Goal: Information Seeking & Learning: Compare options

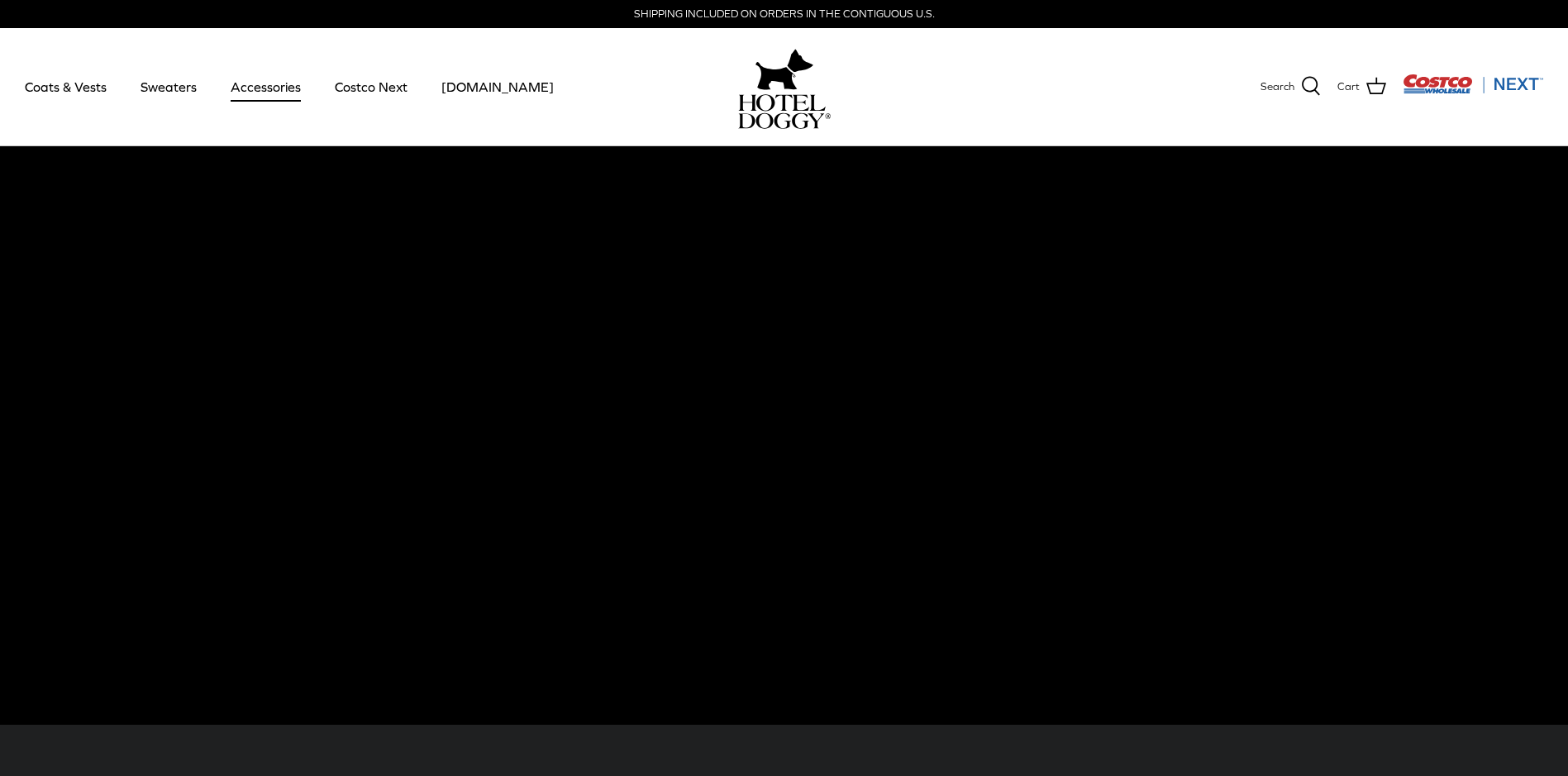
click at [272, 84] on link "Accessories" at bounding box center [265, 87] width 100 height 56
click at [263, 75] on link "Accessories" at bounding box center [265, 87] width 100 height 56
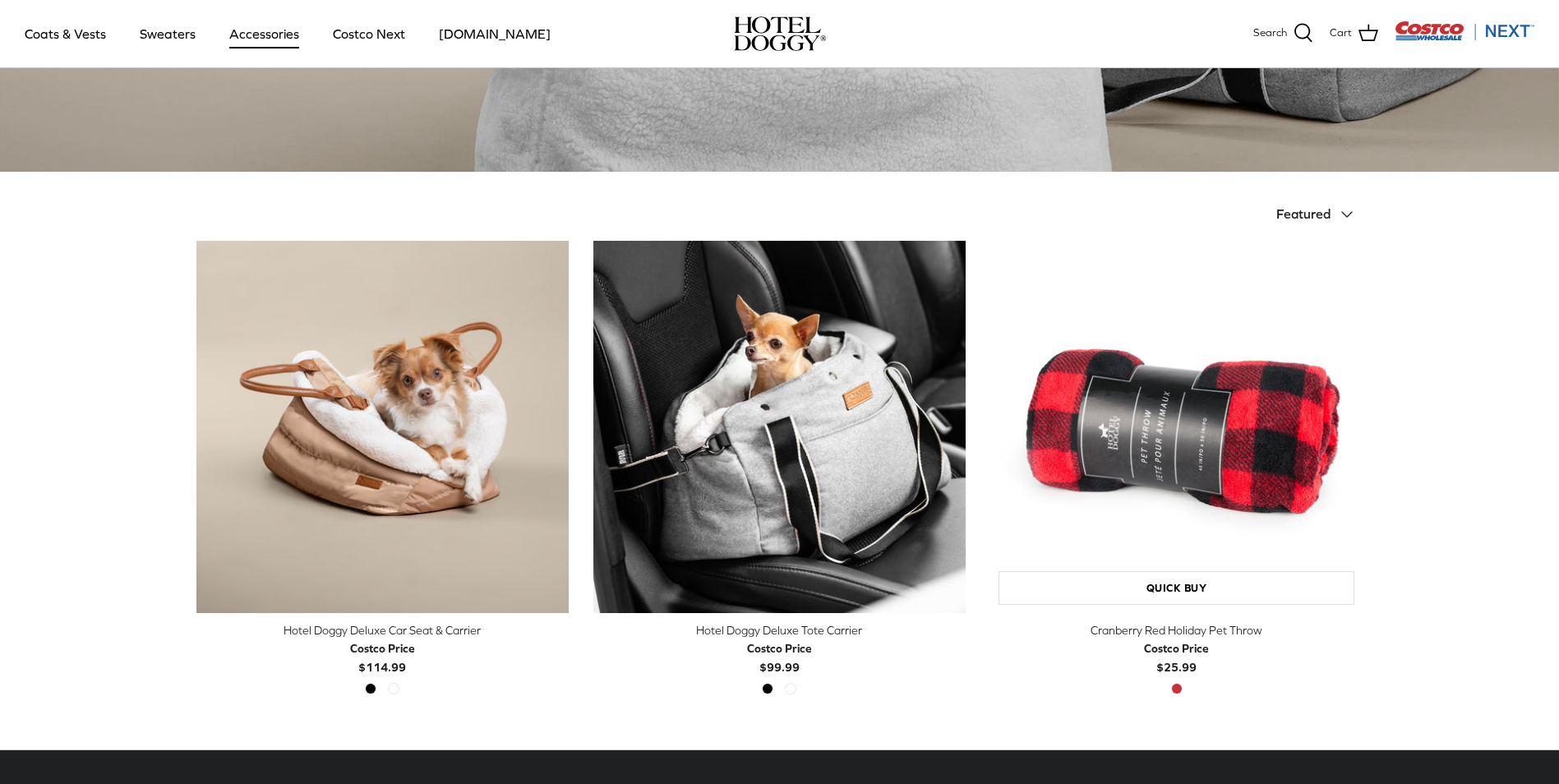
scroll to position [493, 0]
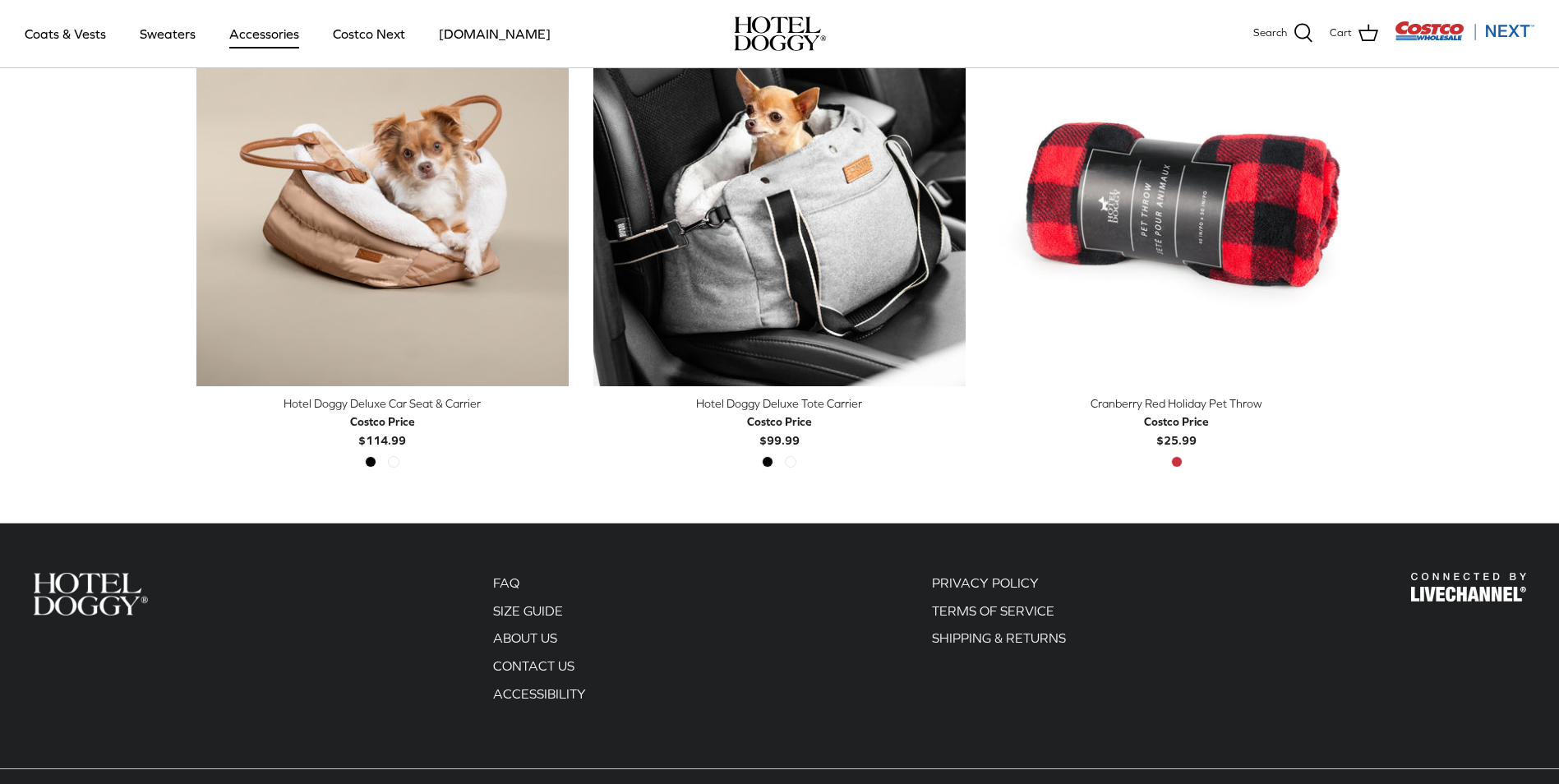
click at [777, 403] on div "Hotel Doggy Deluxe Tote Carrier" at bounding box center [779, 404] width 372 height 18
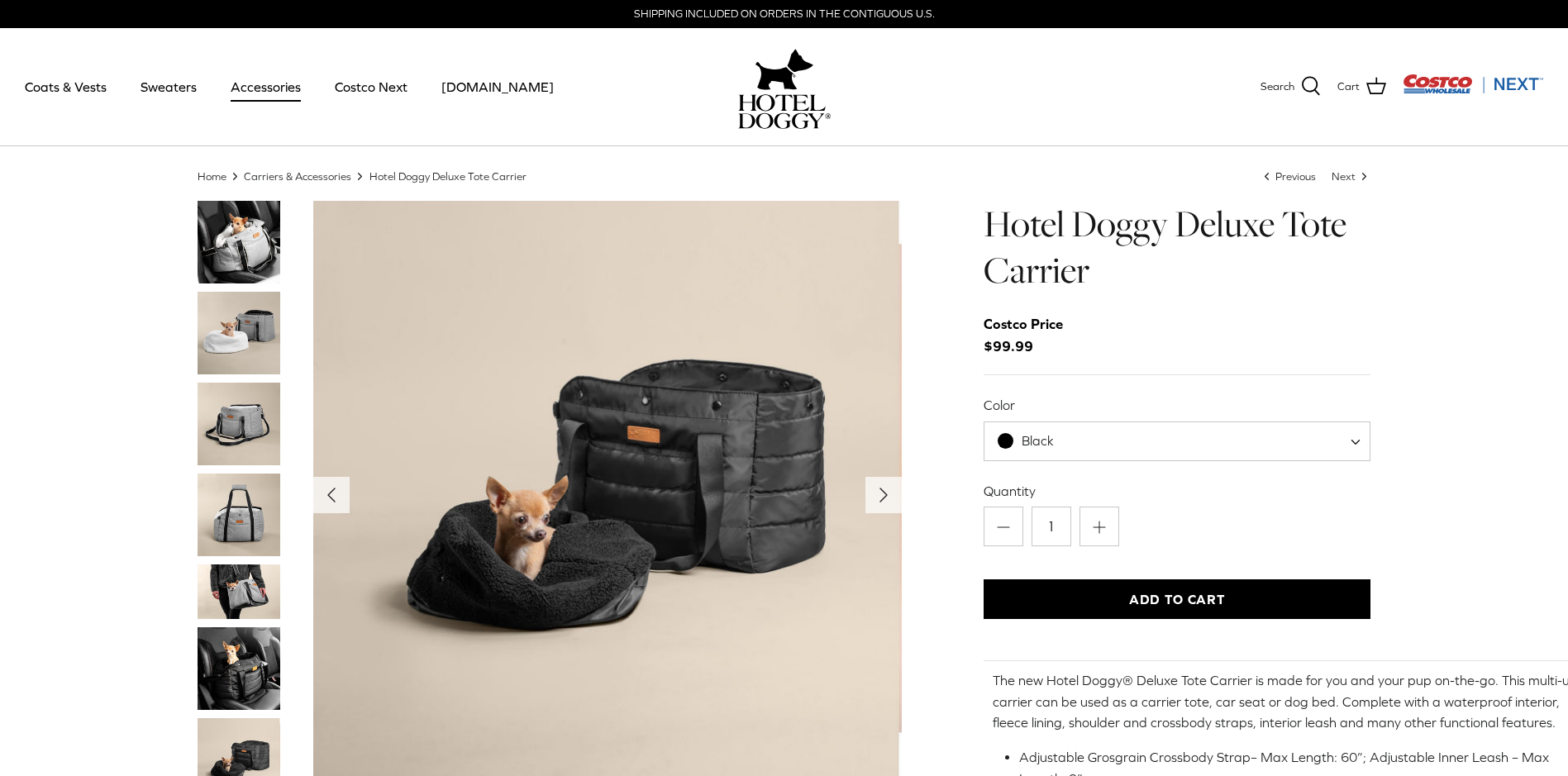
click at [255, 673] on img "Thumbnail Link" at bounding box center [239, 669] width 82 height 82
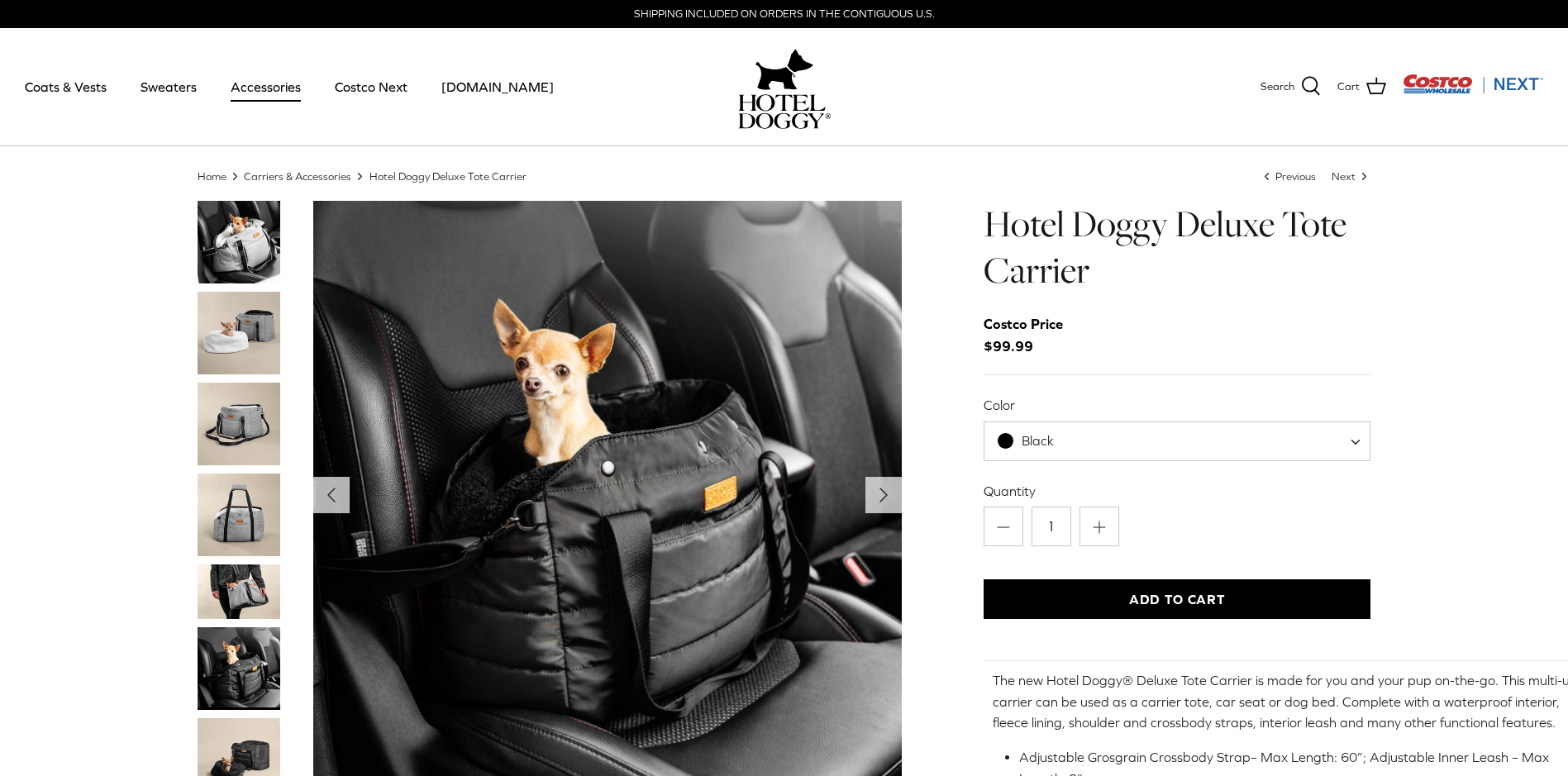
click at [247, 330] on img "Thumbnail Link" at bounding box center [239, 333] width 82 height 82
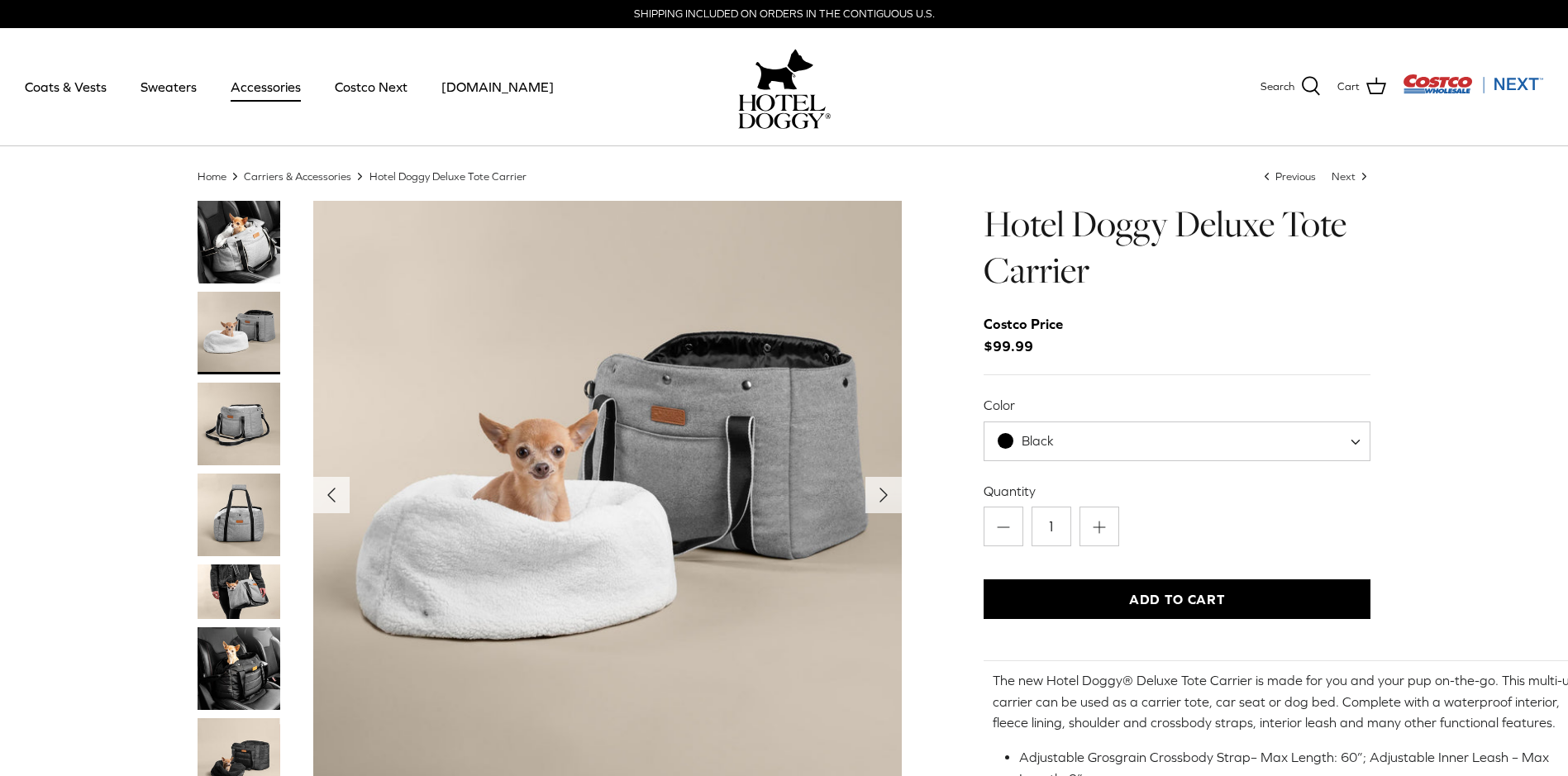
click at [231, 418] on img "Thumbnail Link" at bounding box center [239, 424] width 82 height 82
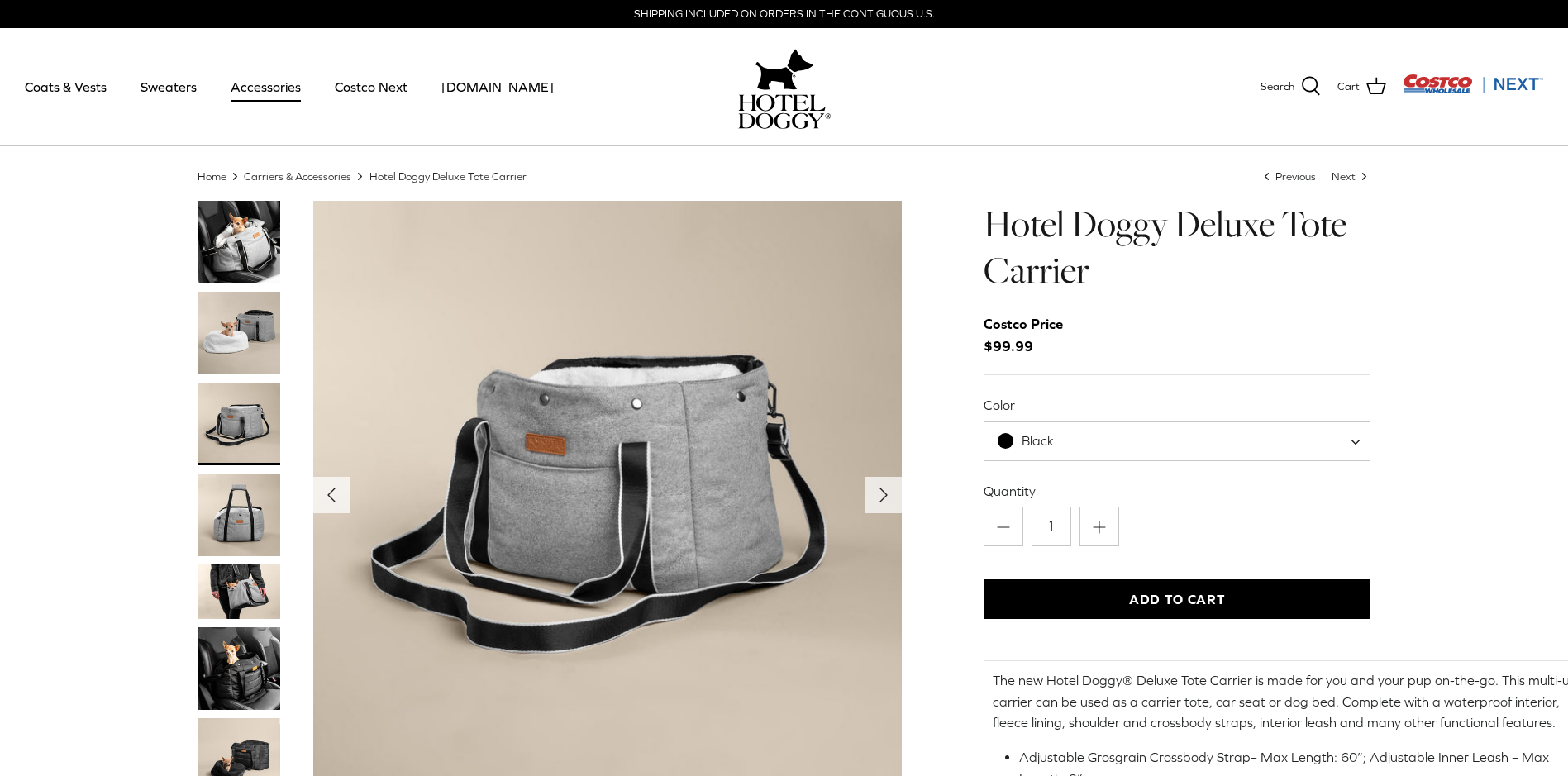
click at [235, 517] on img "Thumbnail Link" at bounding box center [239, 515] width 82 height 82
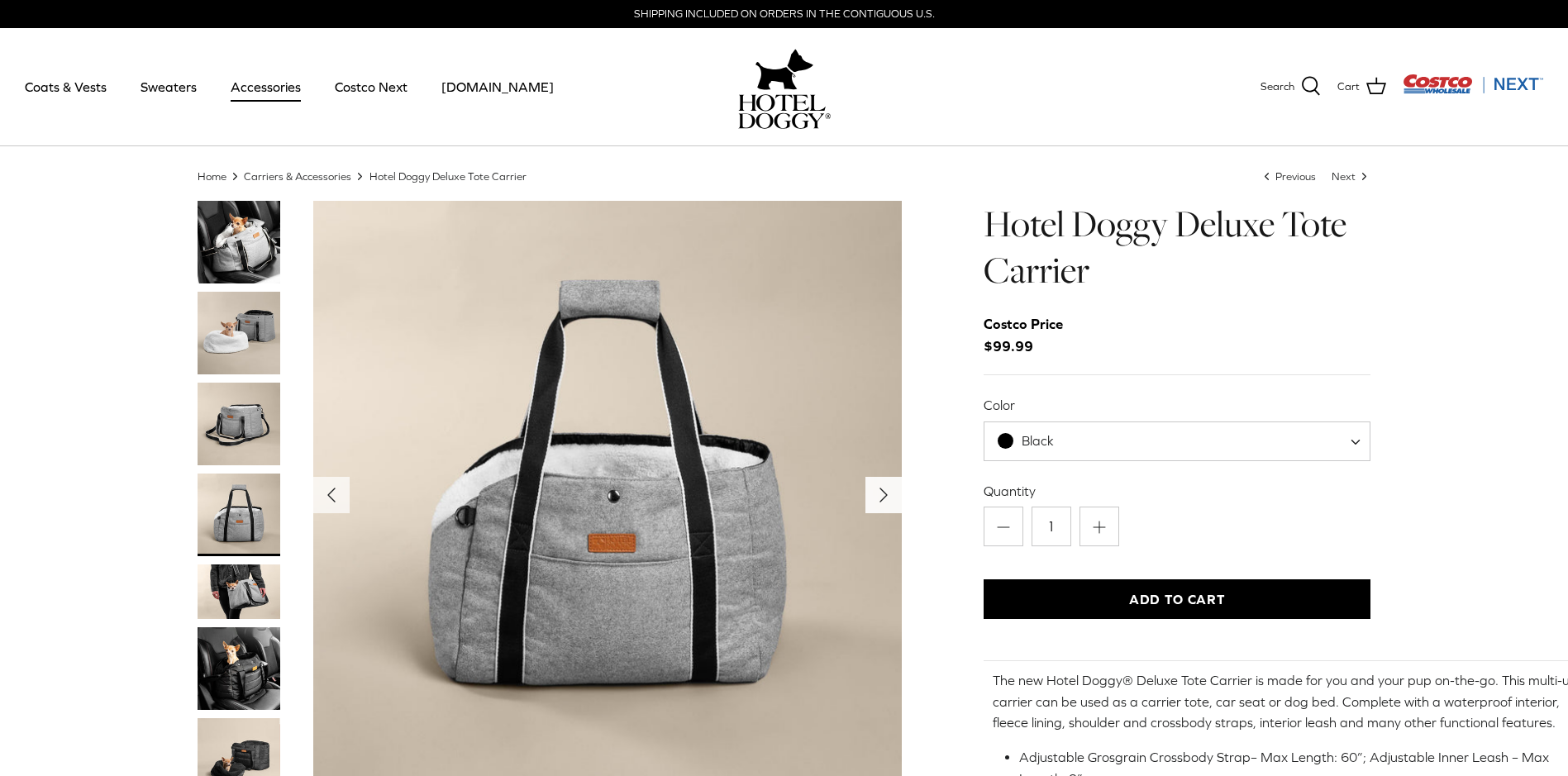
click at [876, 491] on icon "Right" at bounding box center [883, 495] width 26 height 26
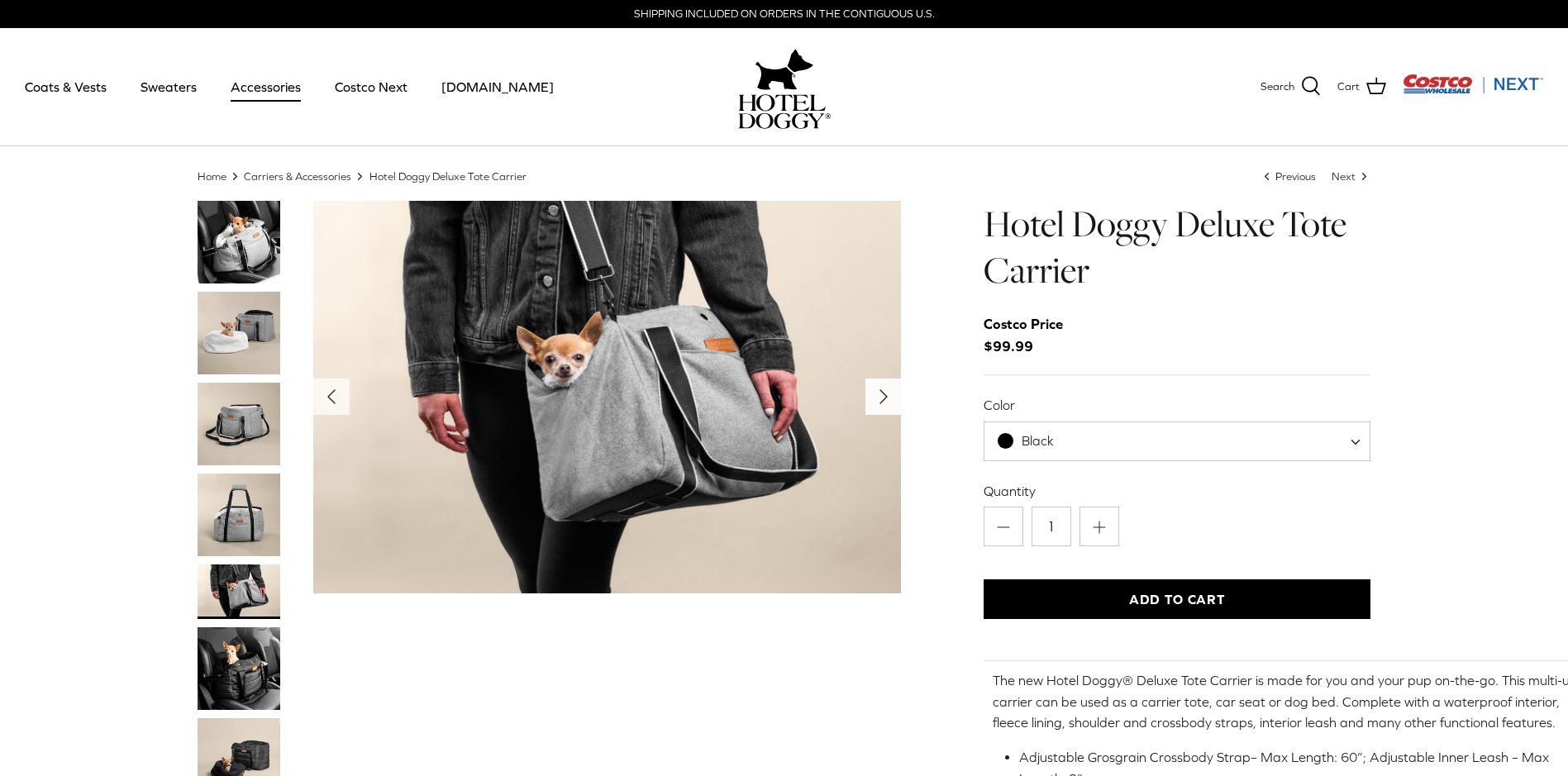
click at [892, 401] on icon "Right" at bounding box center [883, 396] width 26 height 26
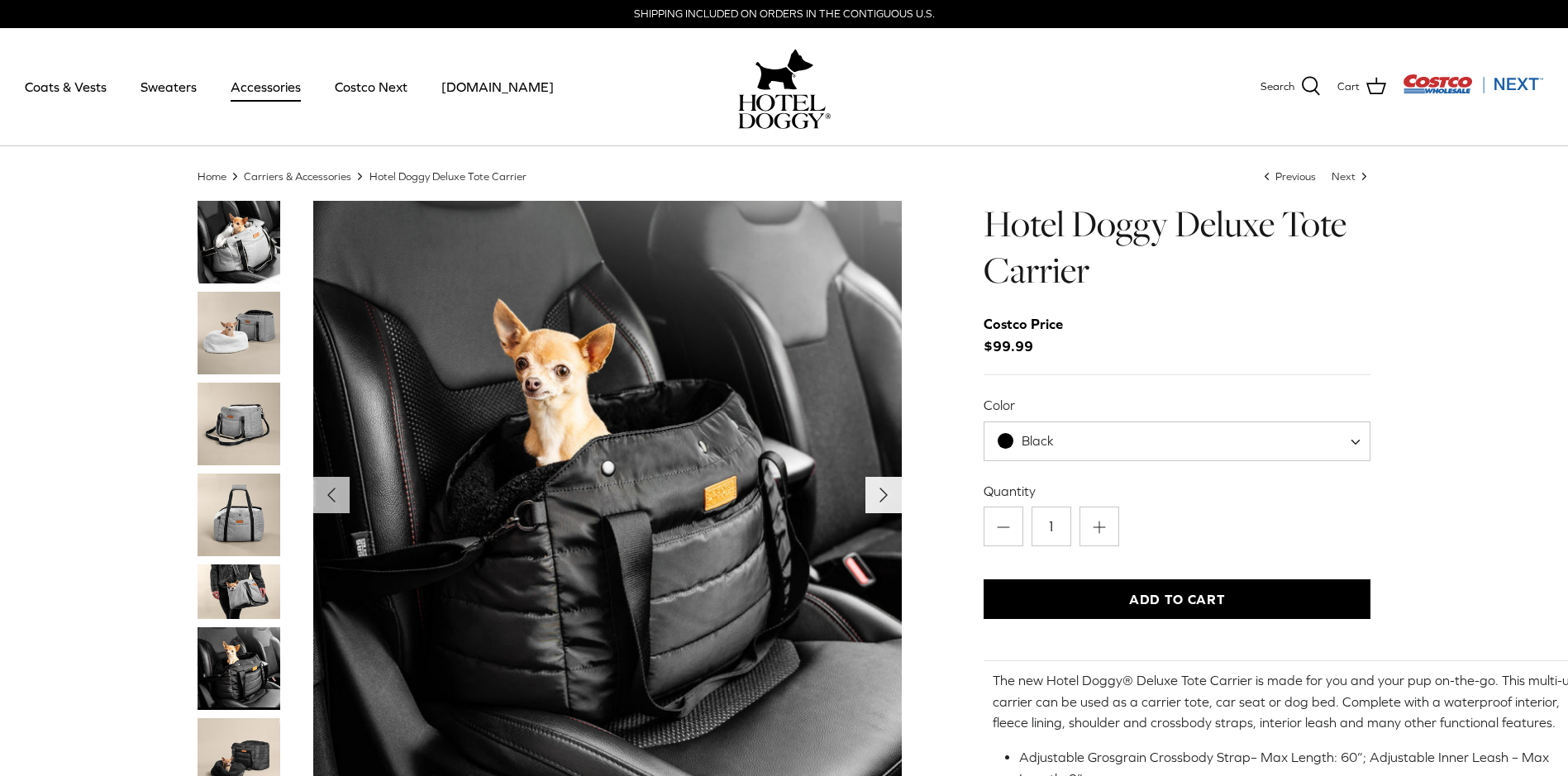
click at [892, 401] on img "Show Gallery" at bounding box center [607, 495] width 588 height 588
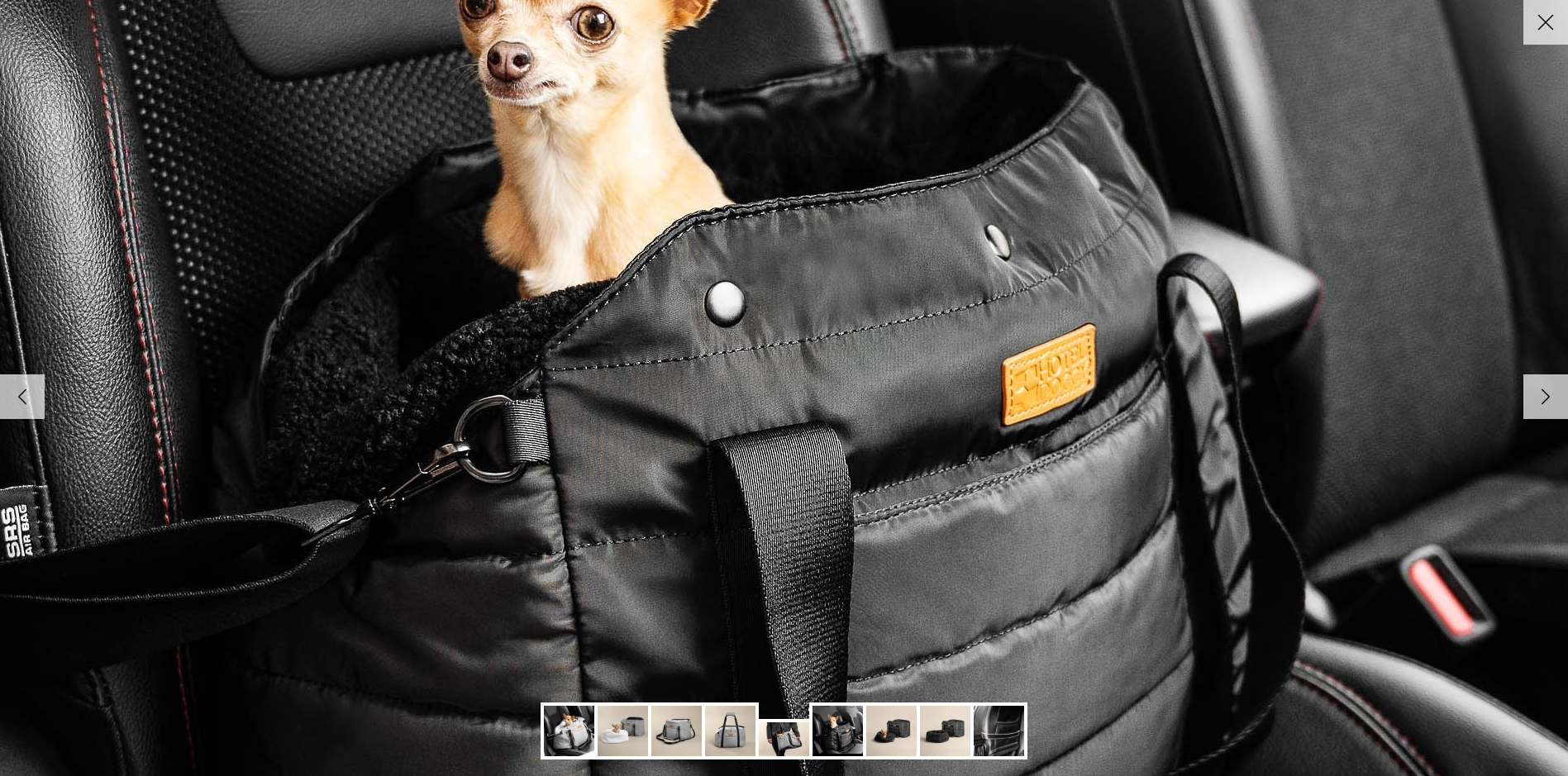
click at [1544, 396] on polyline at bounding box center [1546, 396] width 8 height 14
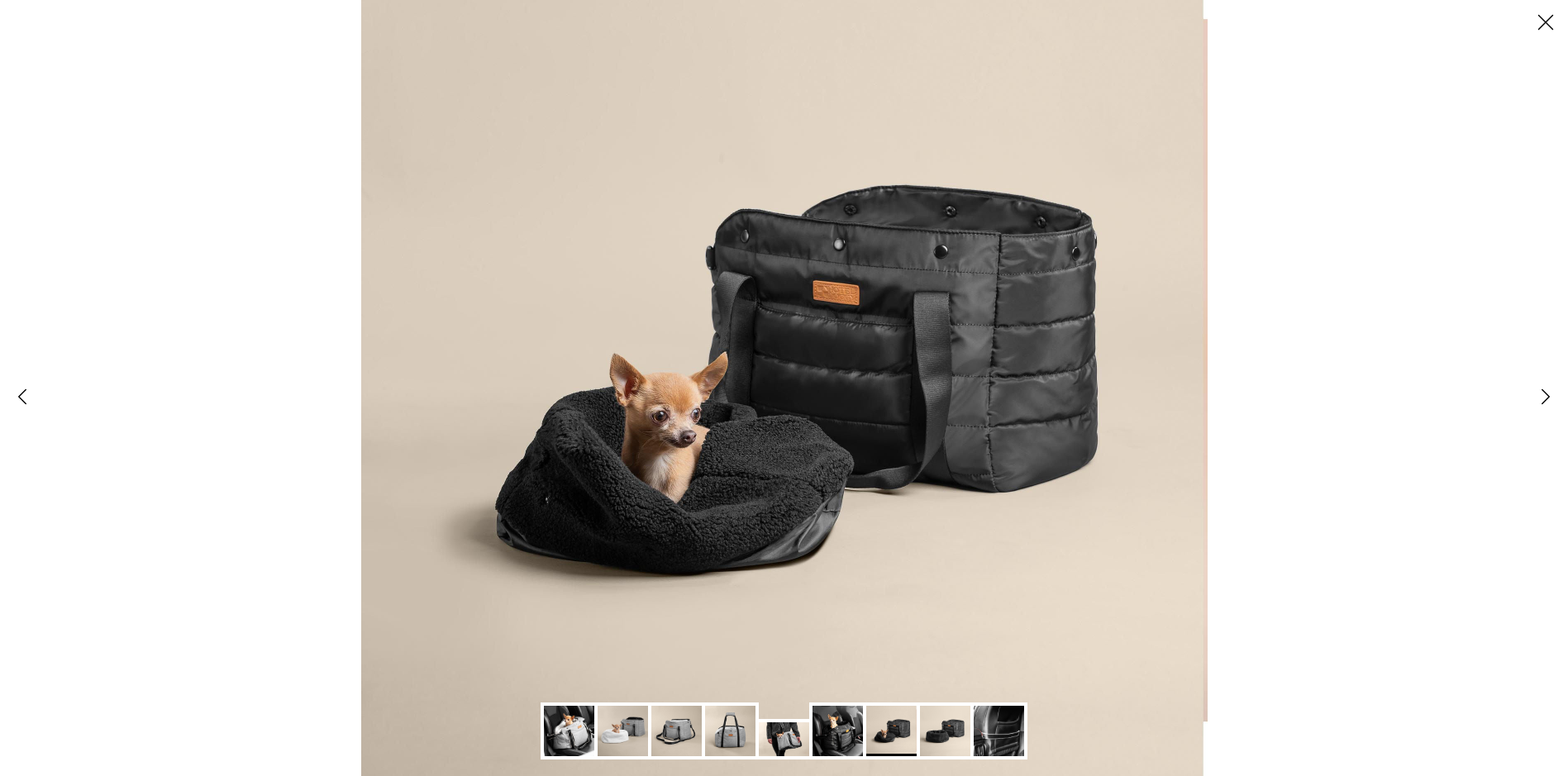
click at [1546, 396] on polyline at bounding box center [1546, 396] width 8 height 14
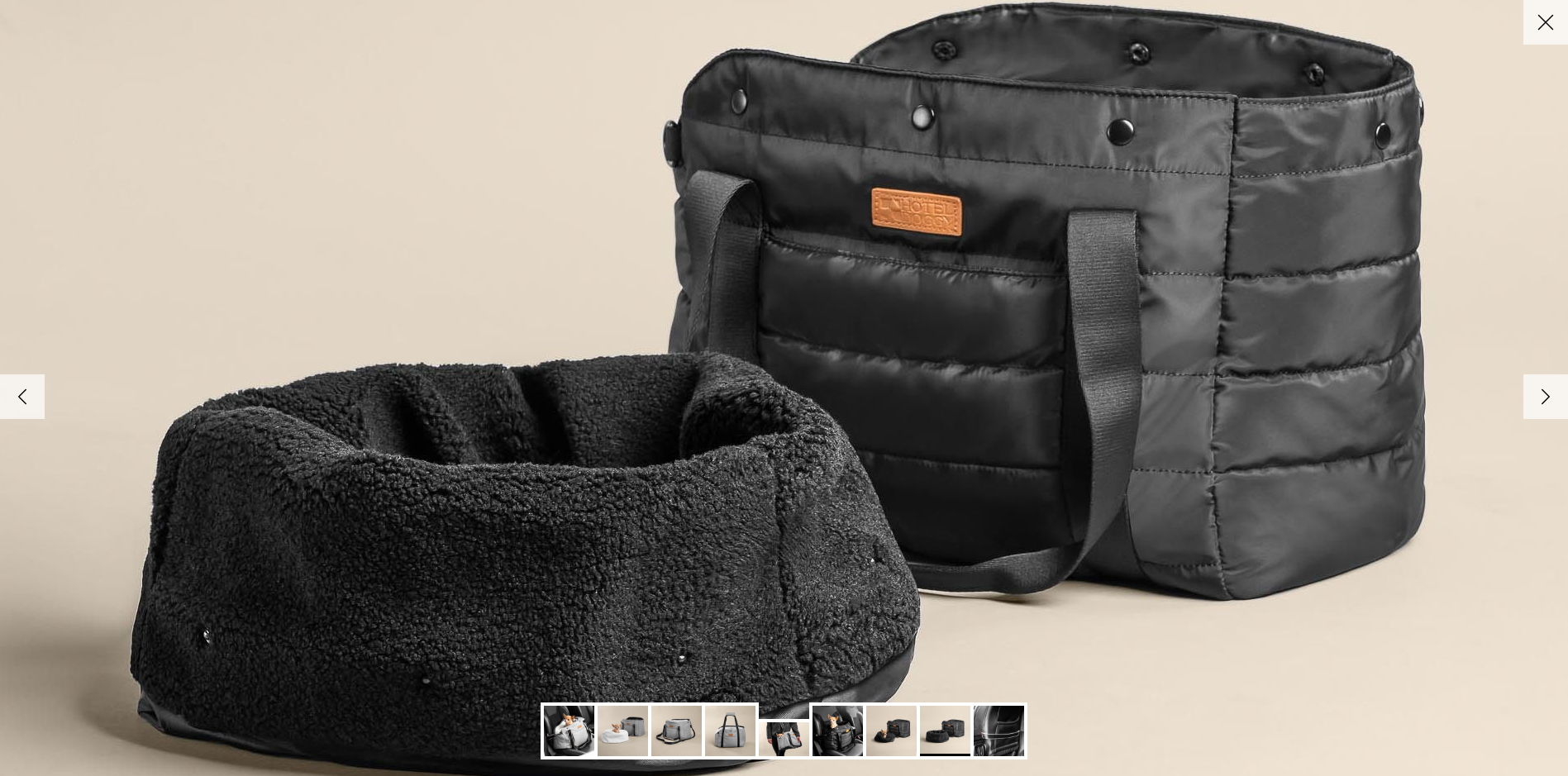
click at [1546, 396] on polyline at bounding box center [1546, 396] width 8 height 14
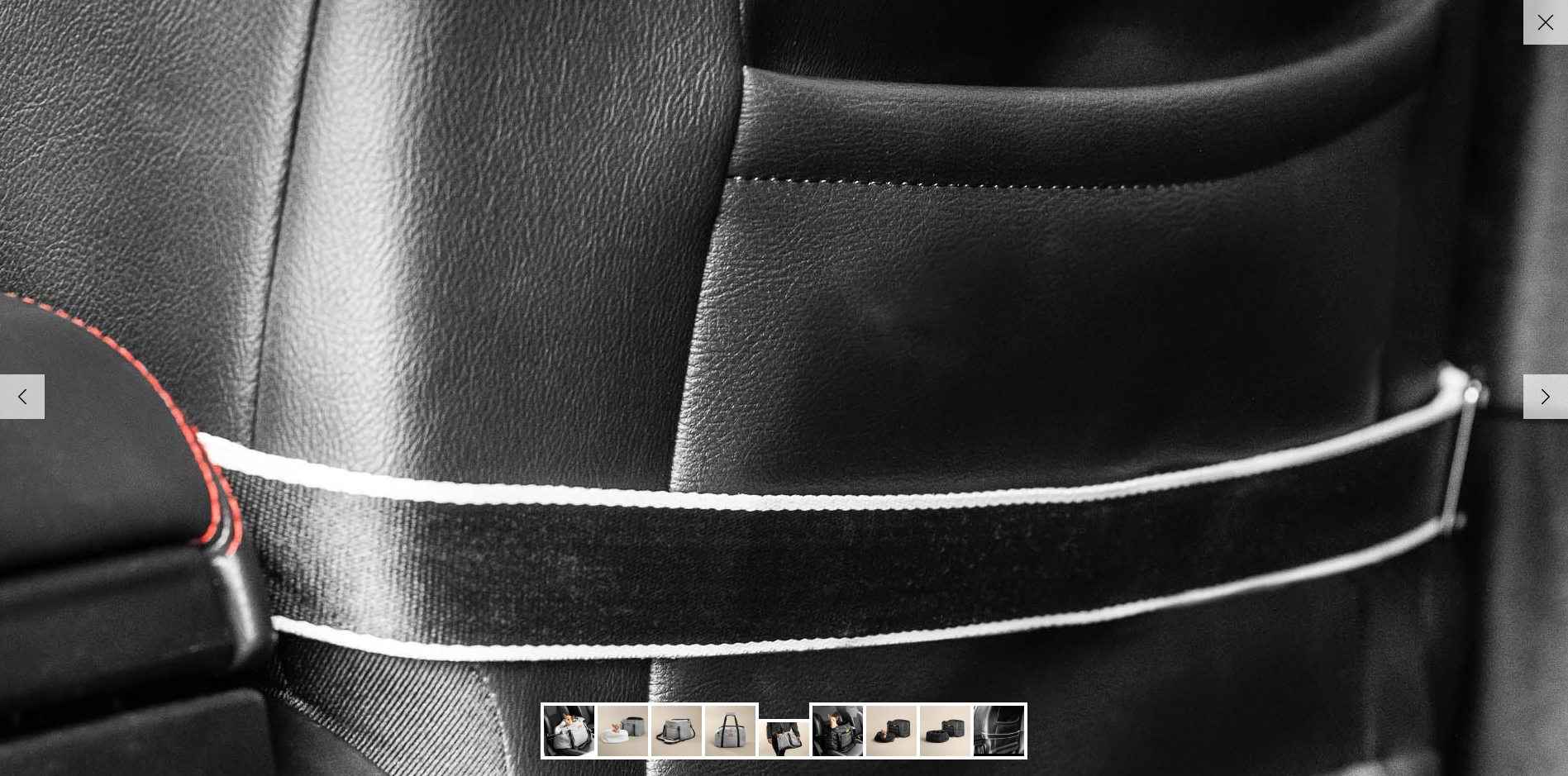
click at [1546, 396] on polyline at bounding box center [1546, 396] width 8 height 14
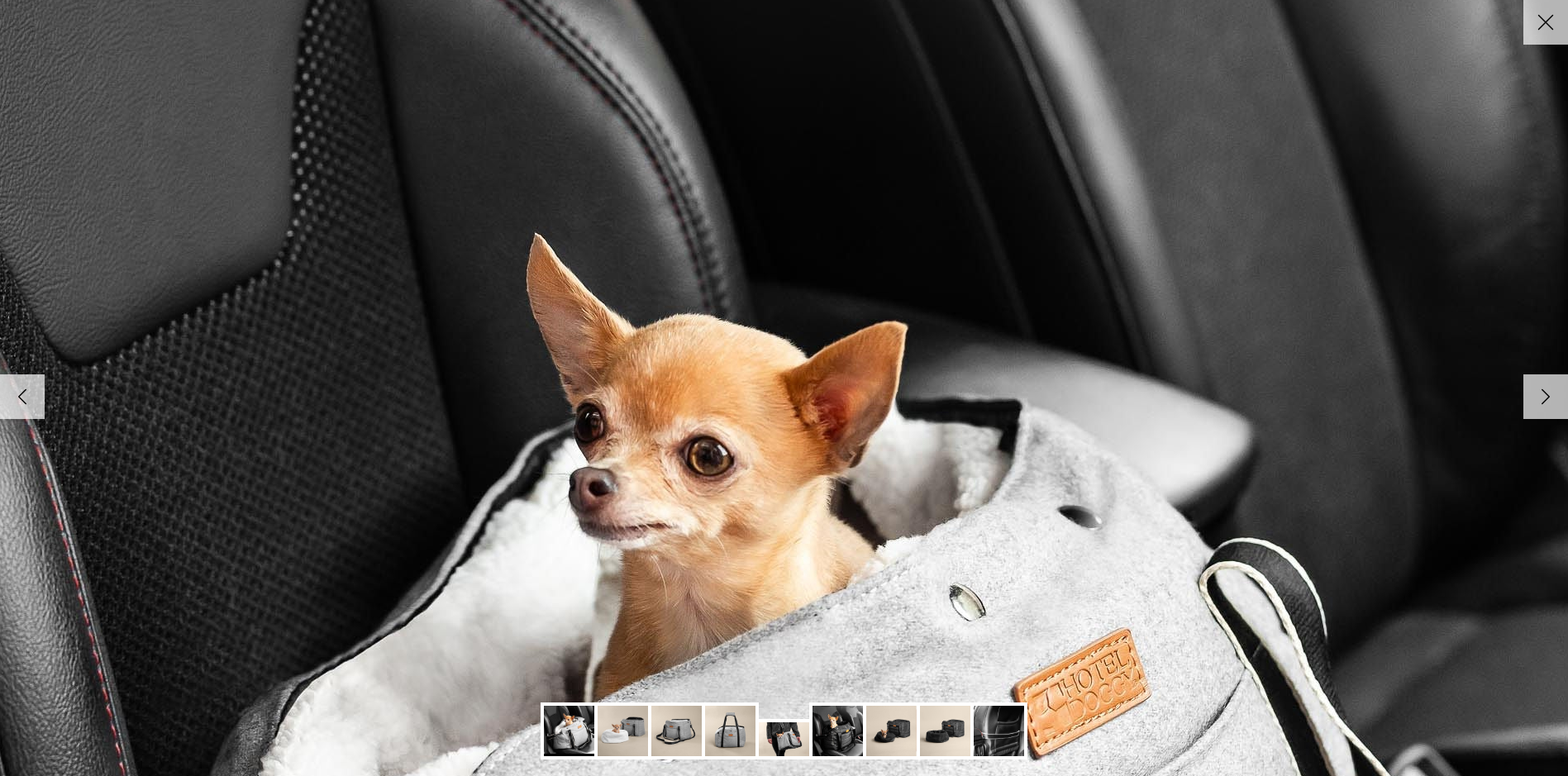
click at [1539, 10] on icon "Close" at bounding box center [1545, 22] width 28 height 28
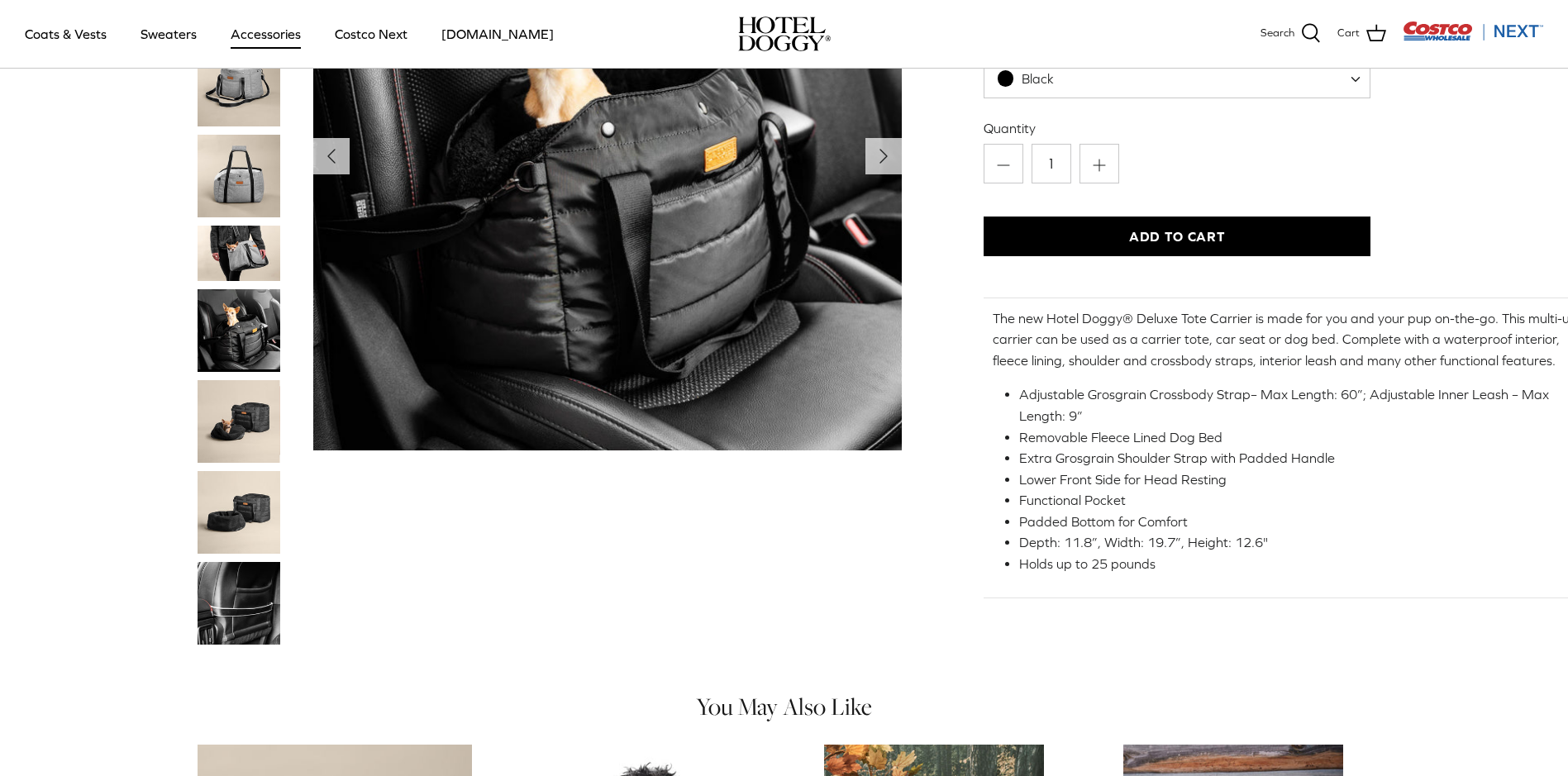
scroll to position [82, 0]
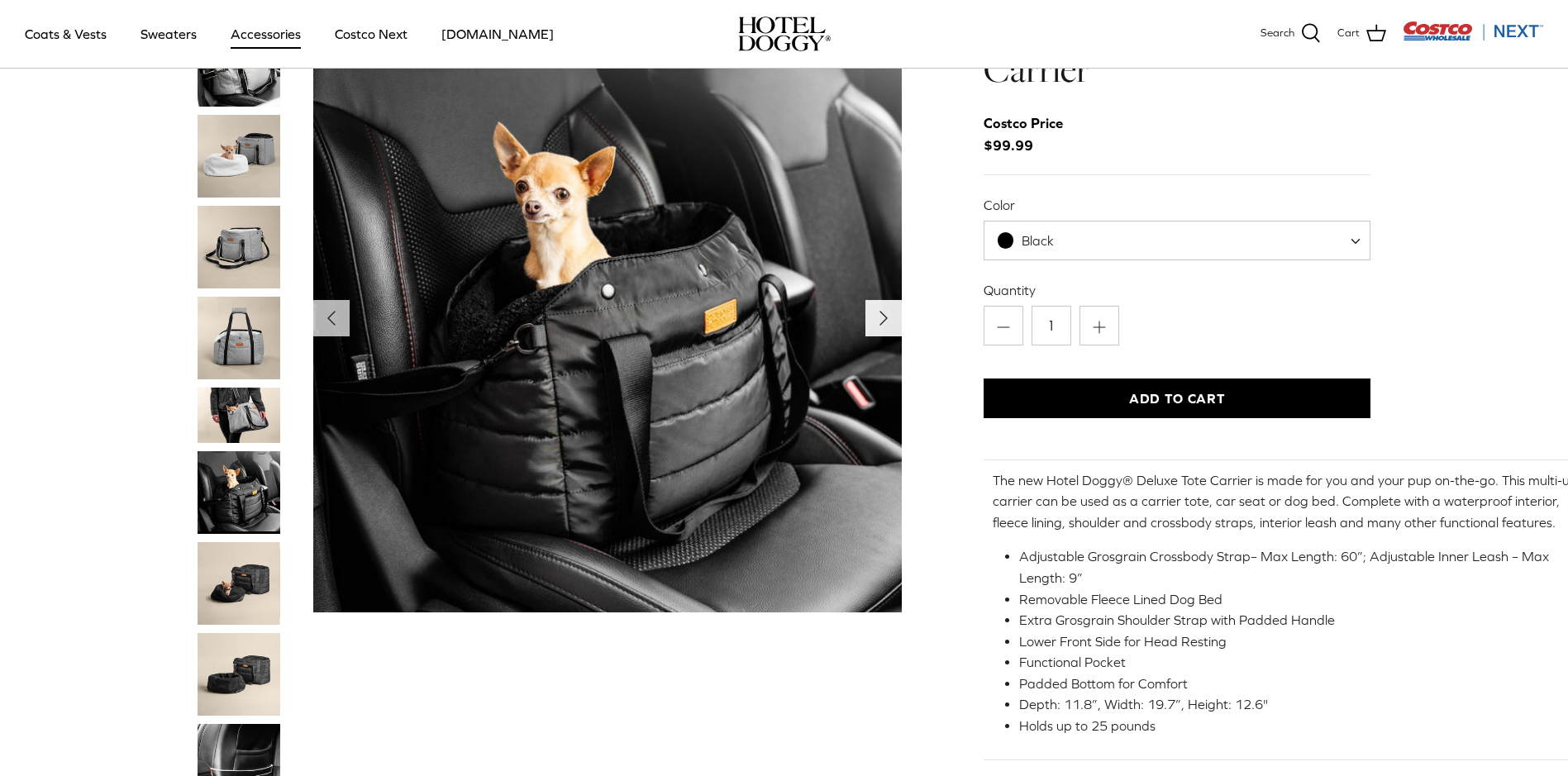
click at [884, 321] on polyline "Next" at bounding box center [884, 318] width 7 height 13
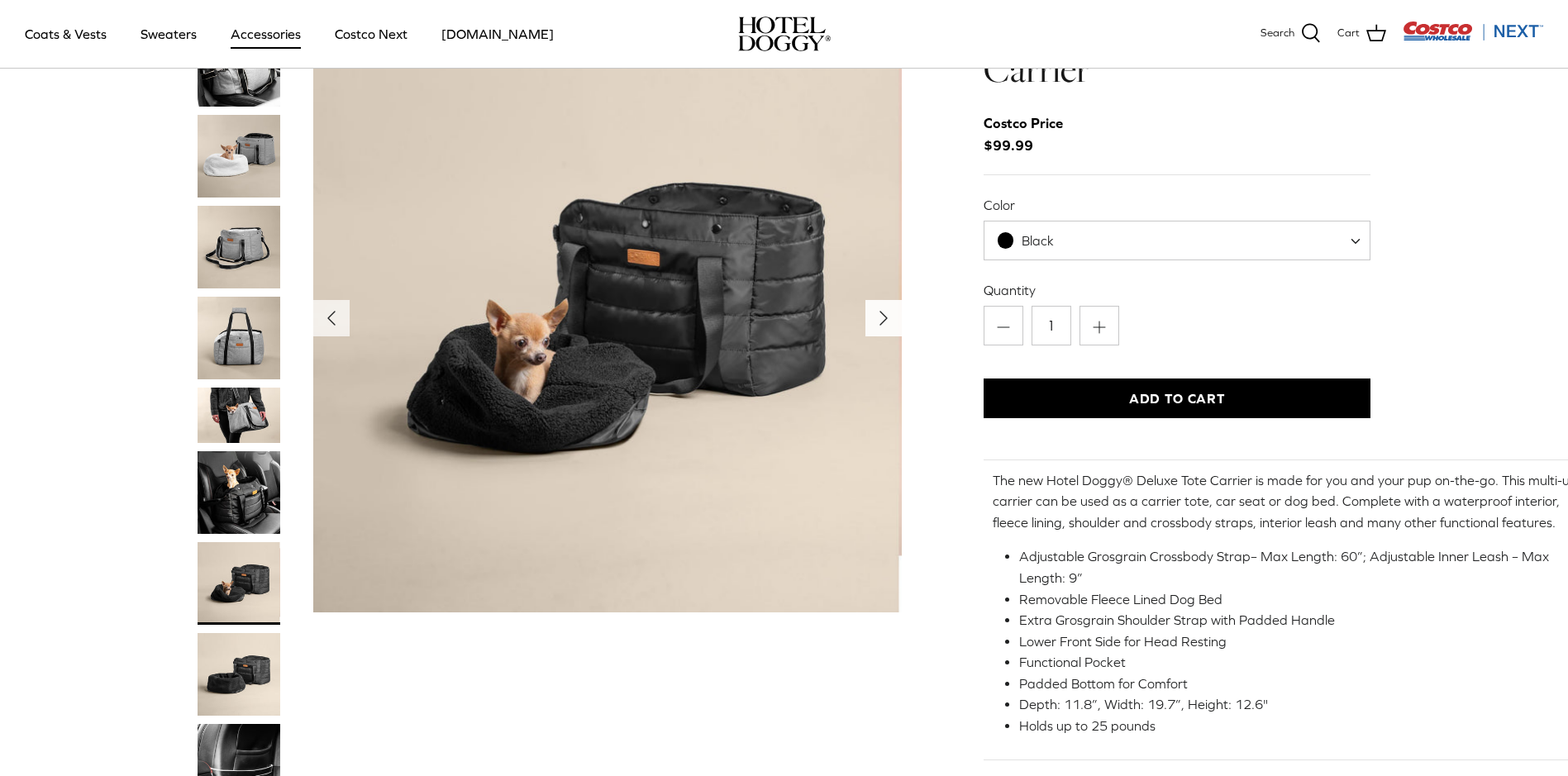
click at [884, 321] on polyline "Next" at bounding box center [884, 318] width 7 height 13
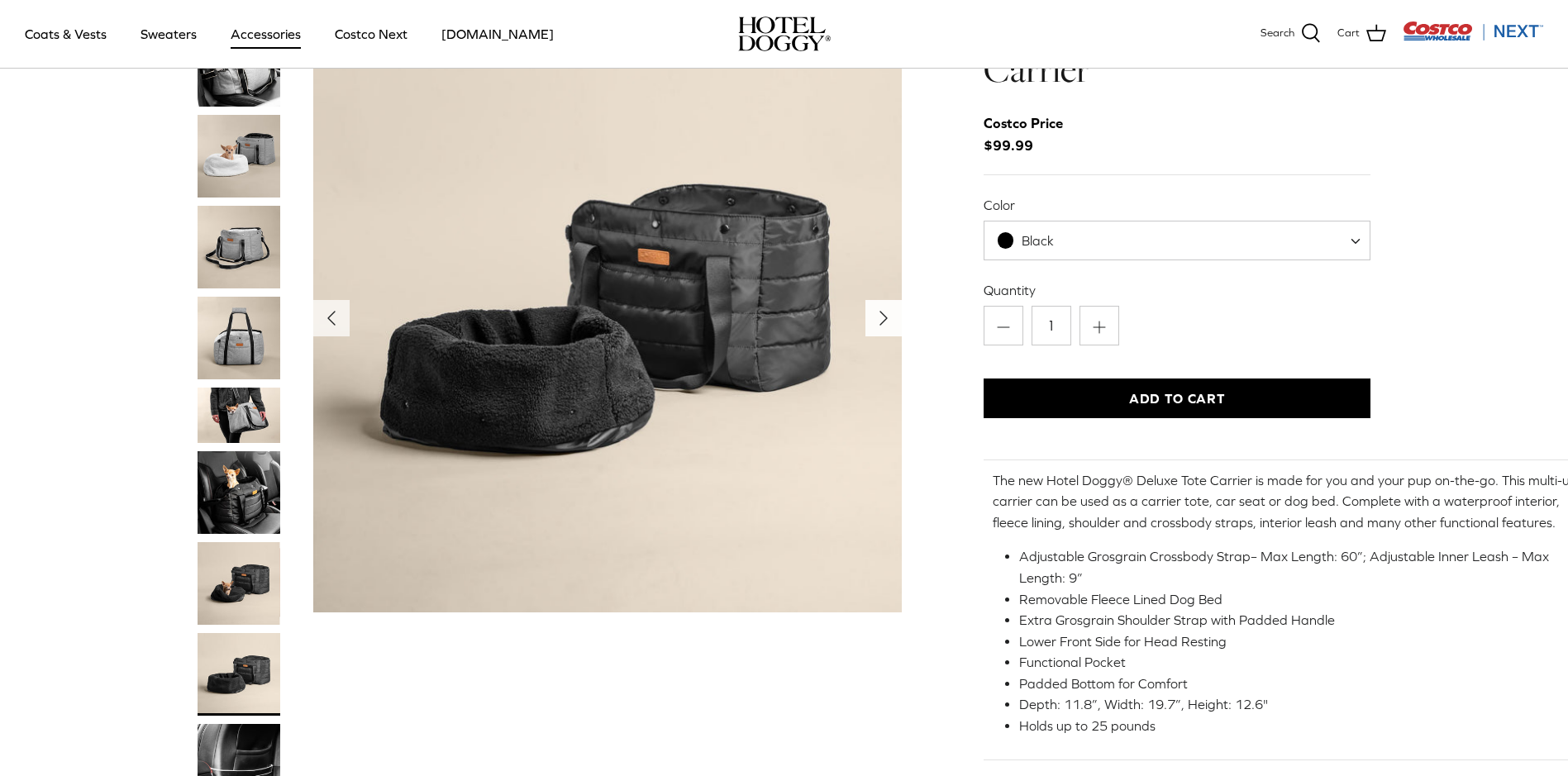
click at [884, 321] on polyline "Next" at bounding box center [884, 318] width 7 height 13
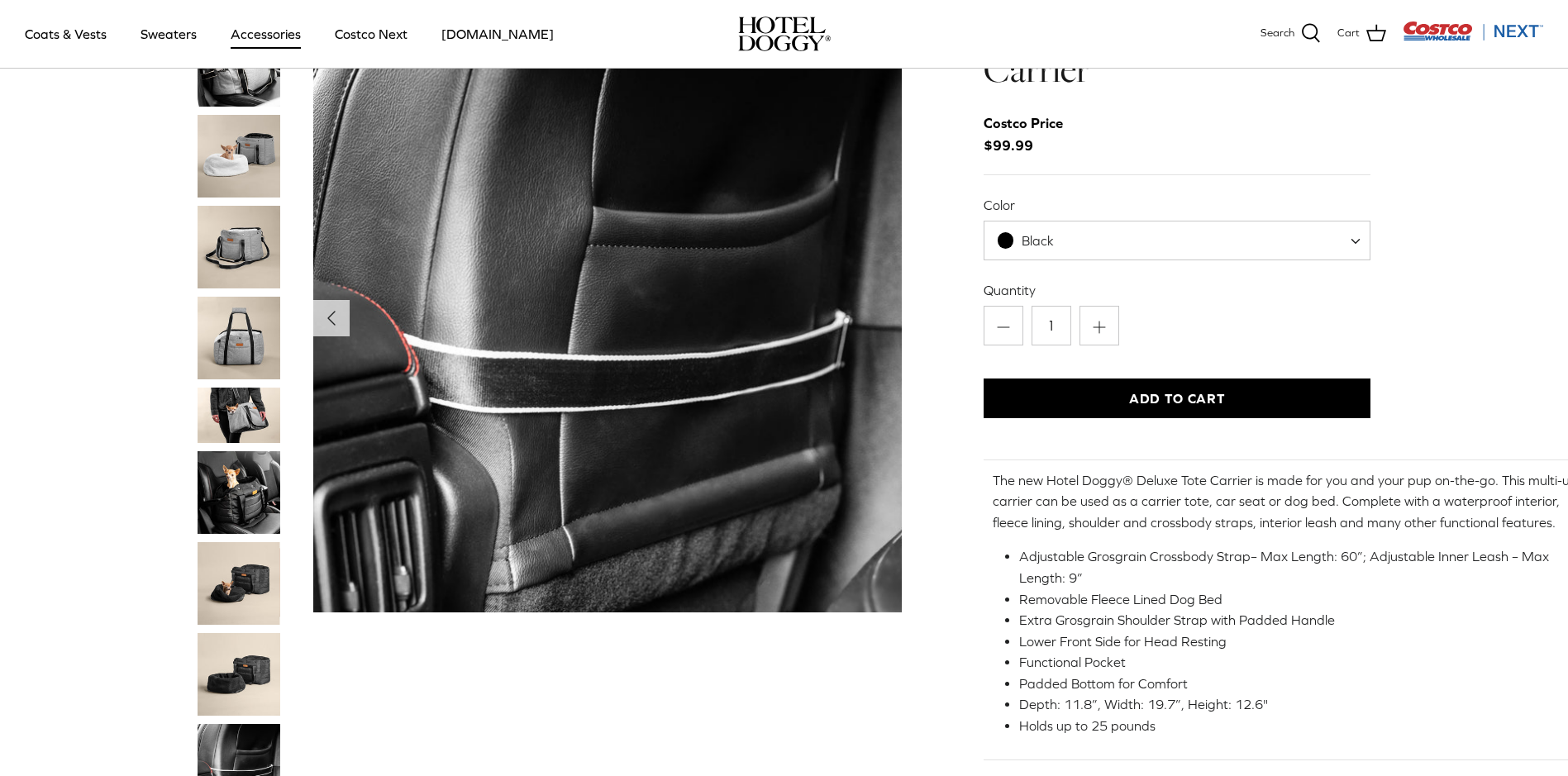
click at [884, 321] on img "Show Gallery" at bounding box center [607, 317] width 588 height 588
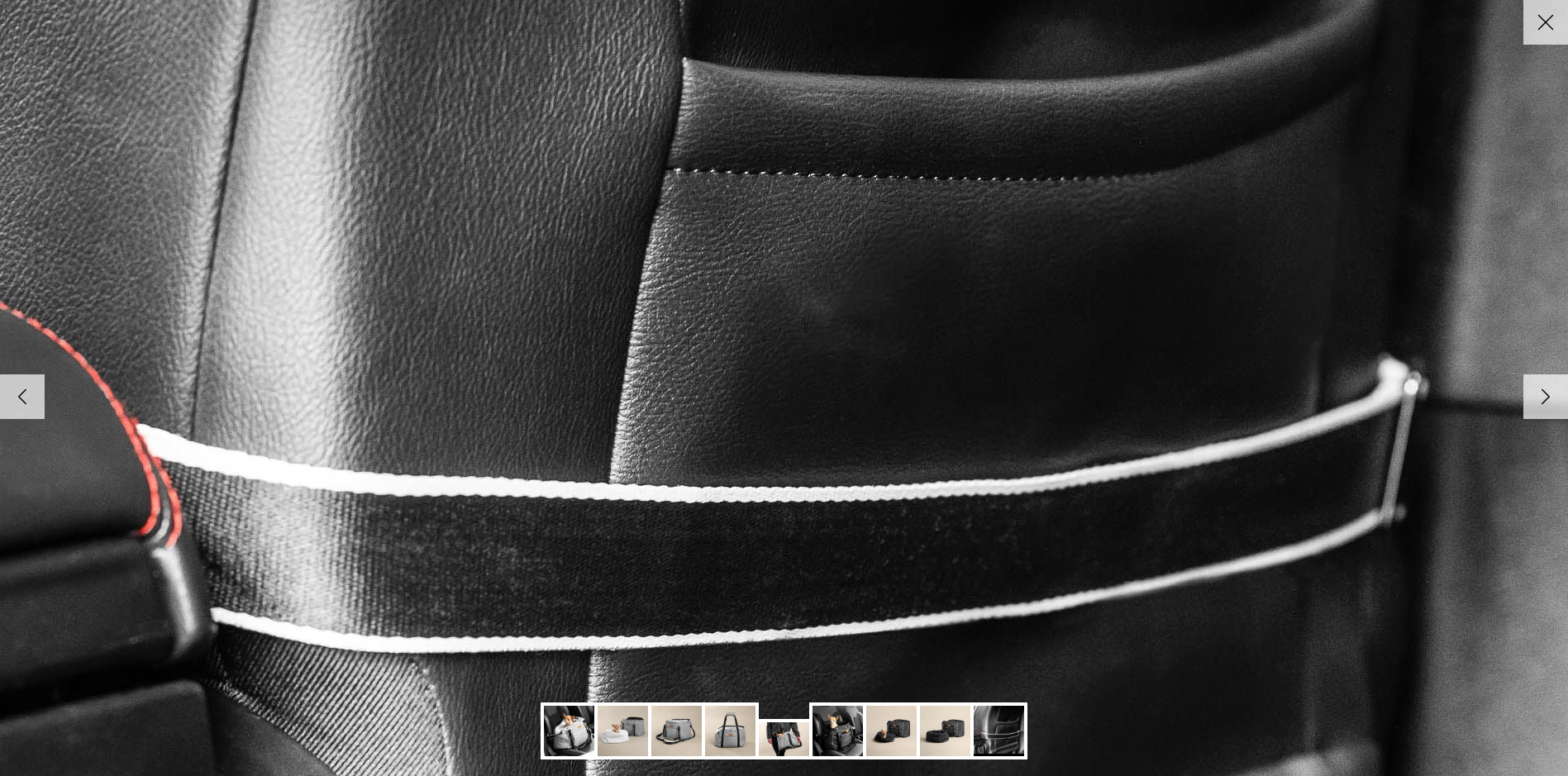
click at [1539, 396] on icon "Right" at bounding box center [1545, 396] width 28 height 28
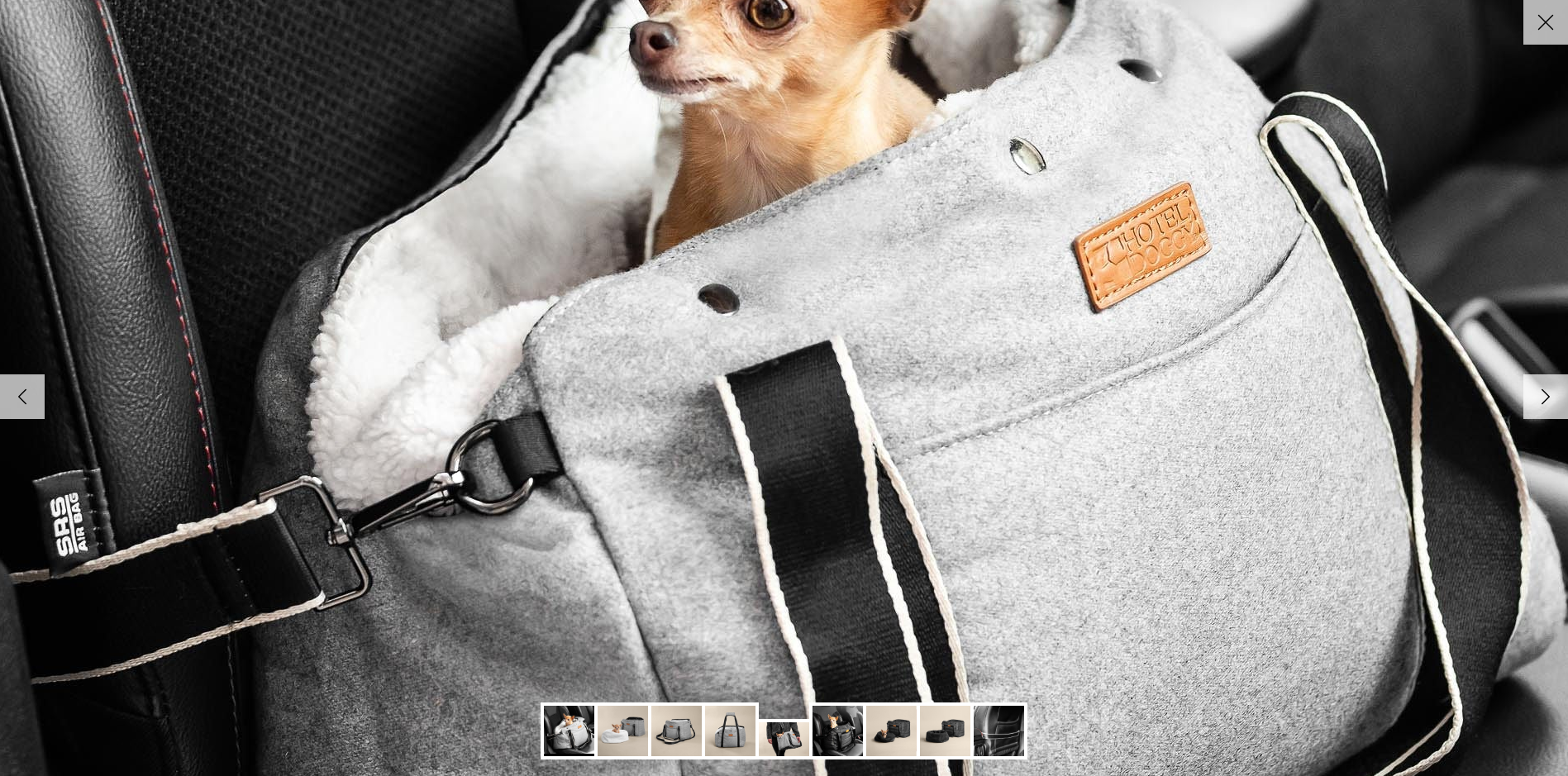
click at [1539, 396] on icon "Right" at bounding box center [1545, 396] width 28 height 28
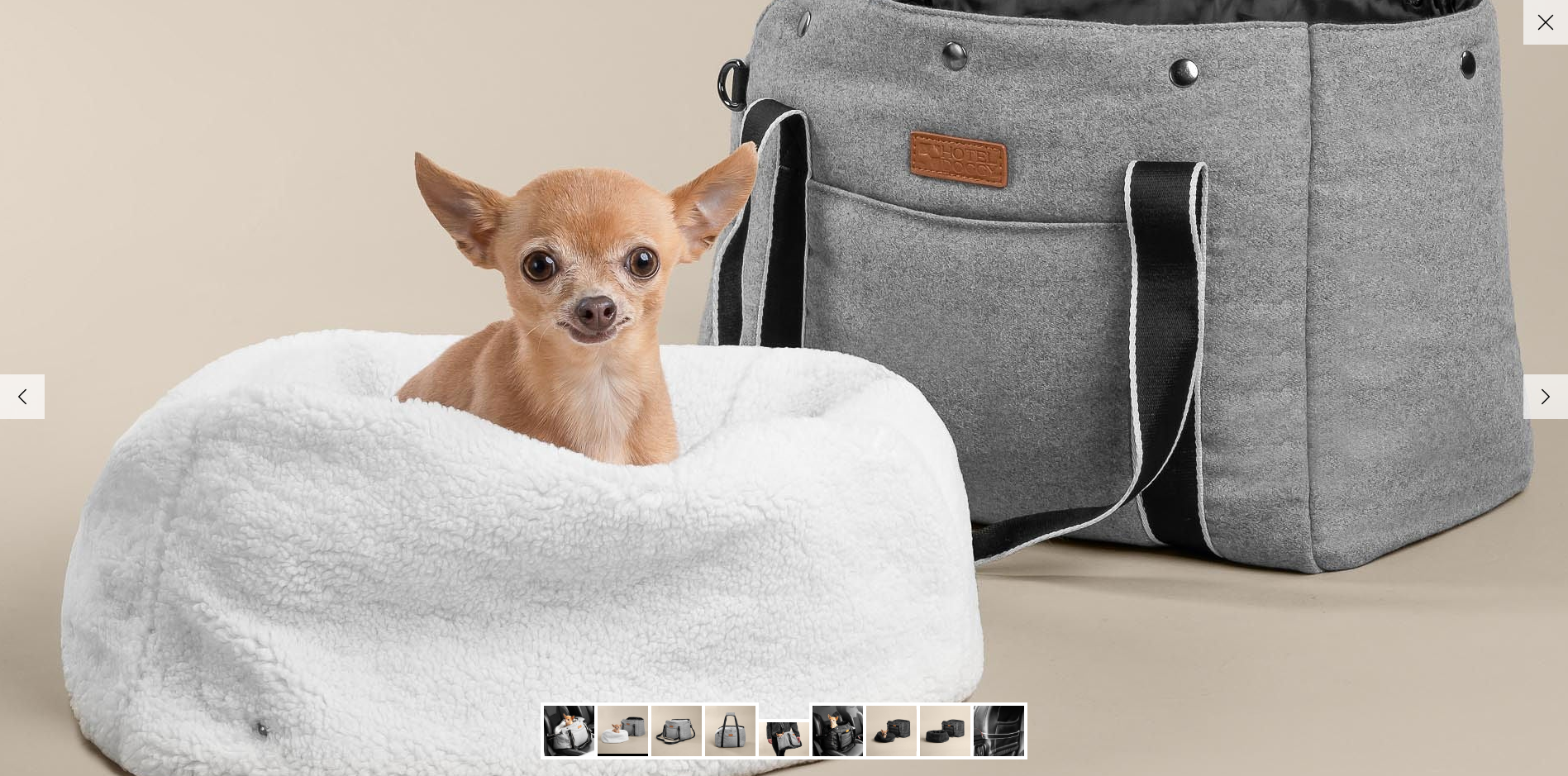
click at [1539, 396] on icon "Right" at bounding box center [1545, 396] width 28 height 28
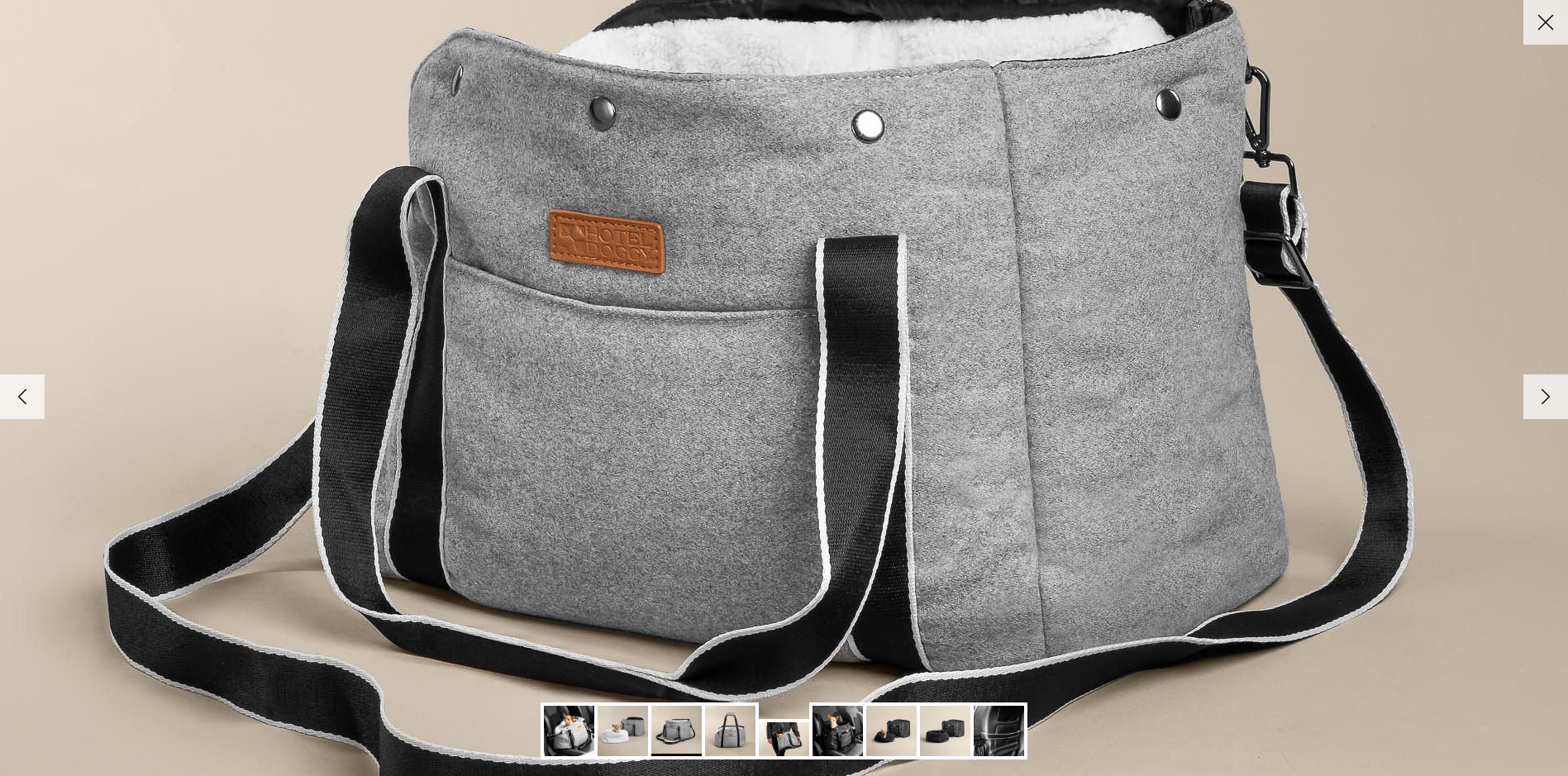
click at [1539, 396] on icon "Right" at bounding box center [1545, 396] width 28 height 28
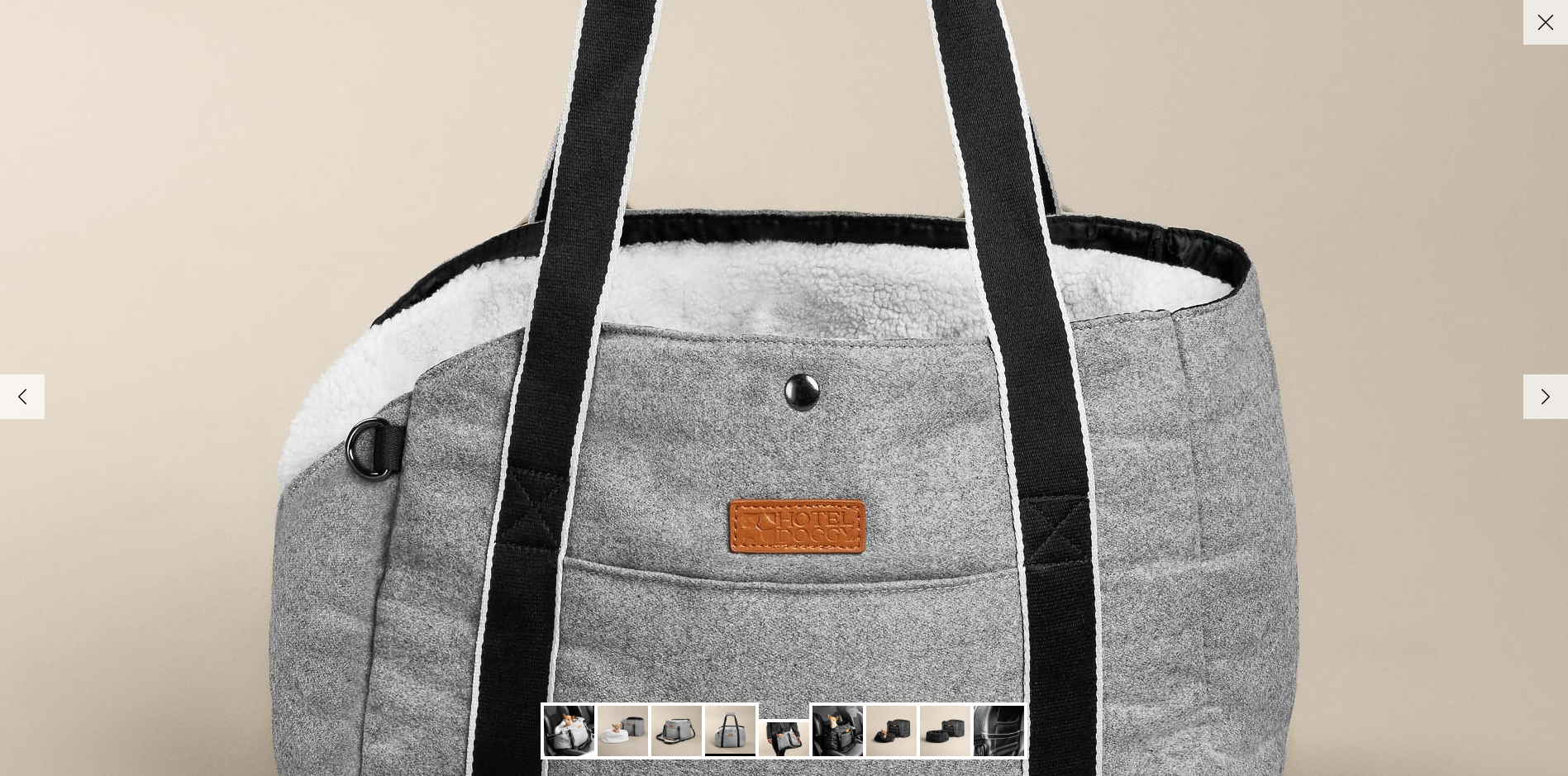
click at [1539, 396] on icon "Right" at bounding box center [1545, 396] width 28 height 28
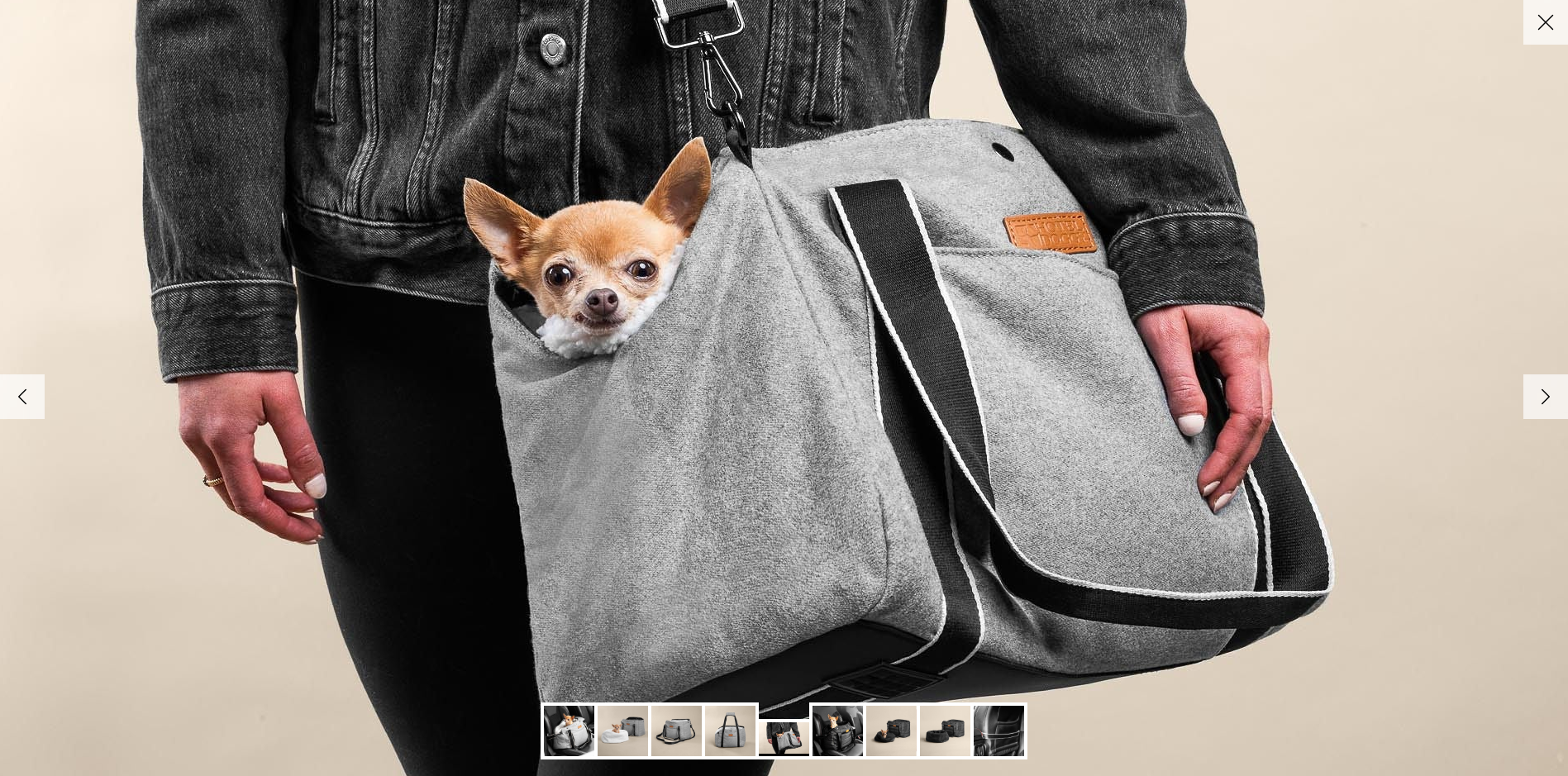
click at [1545, 399] on polyline at bounding box center [1546, 396] width 8 height 14
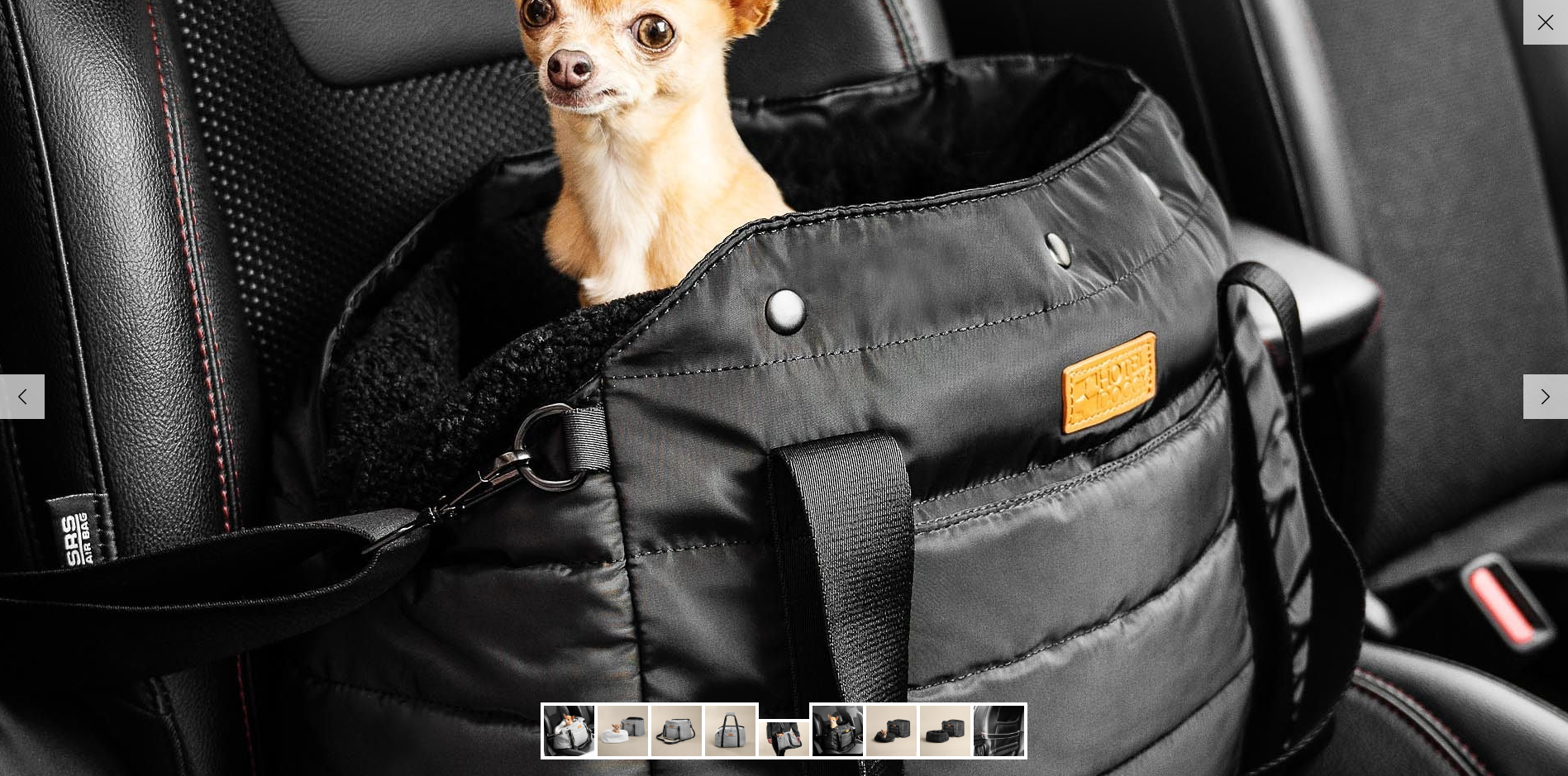
click at [1545, 399] on polyline at bounding box center [1546, 396] width 8 height 14
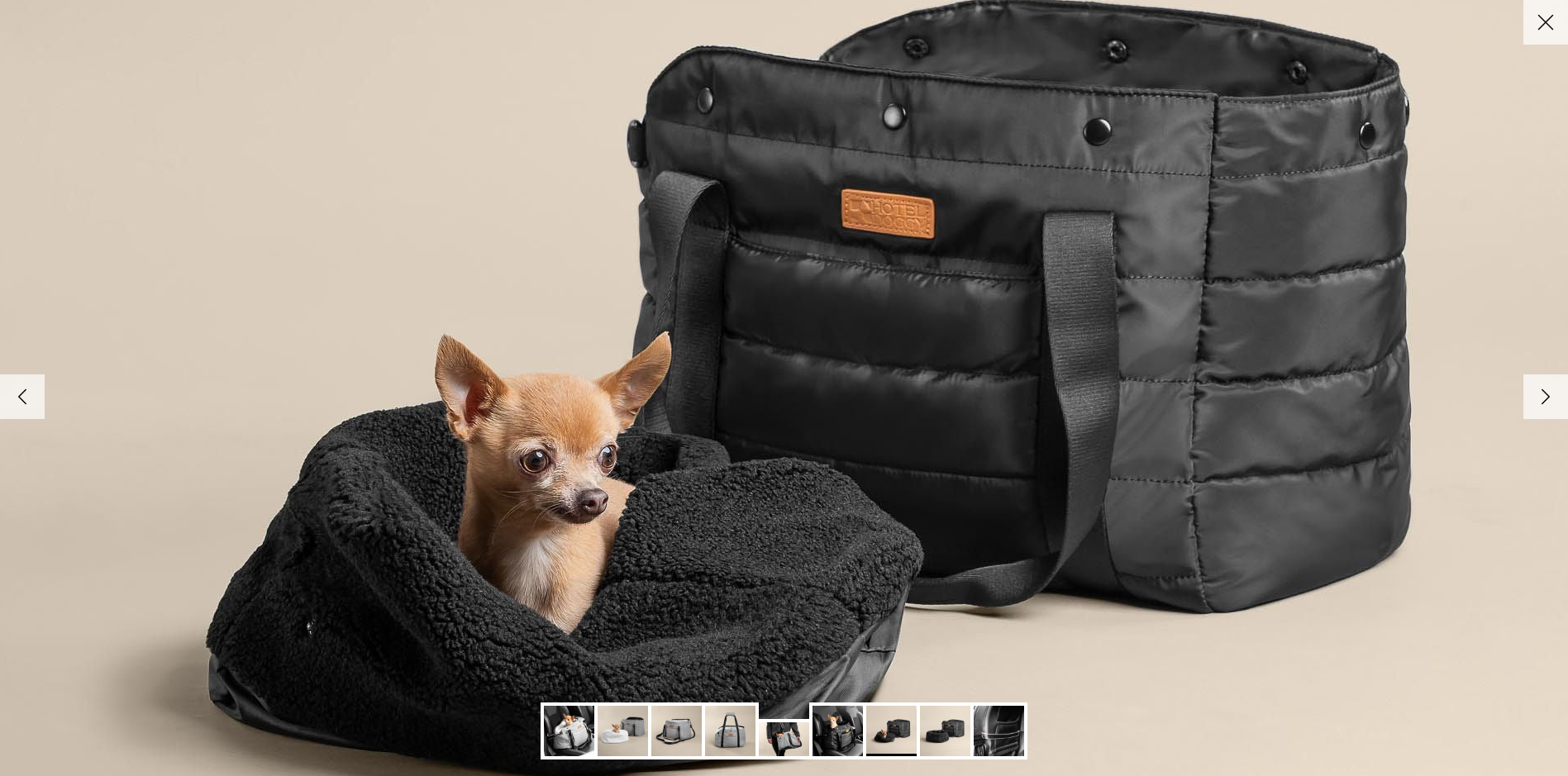
click at [1545, 399] on polyline at bounding box center [1546, 396] width 8 height 14
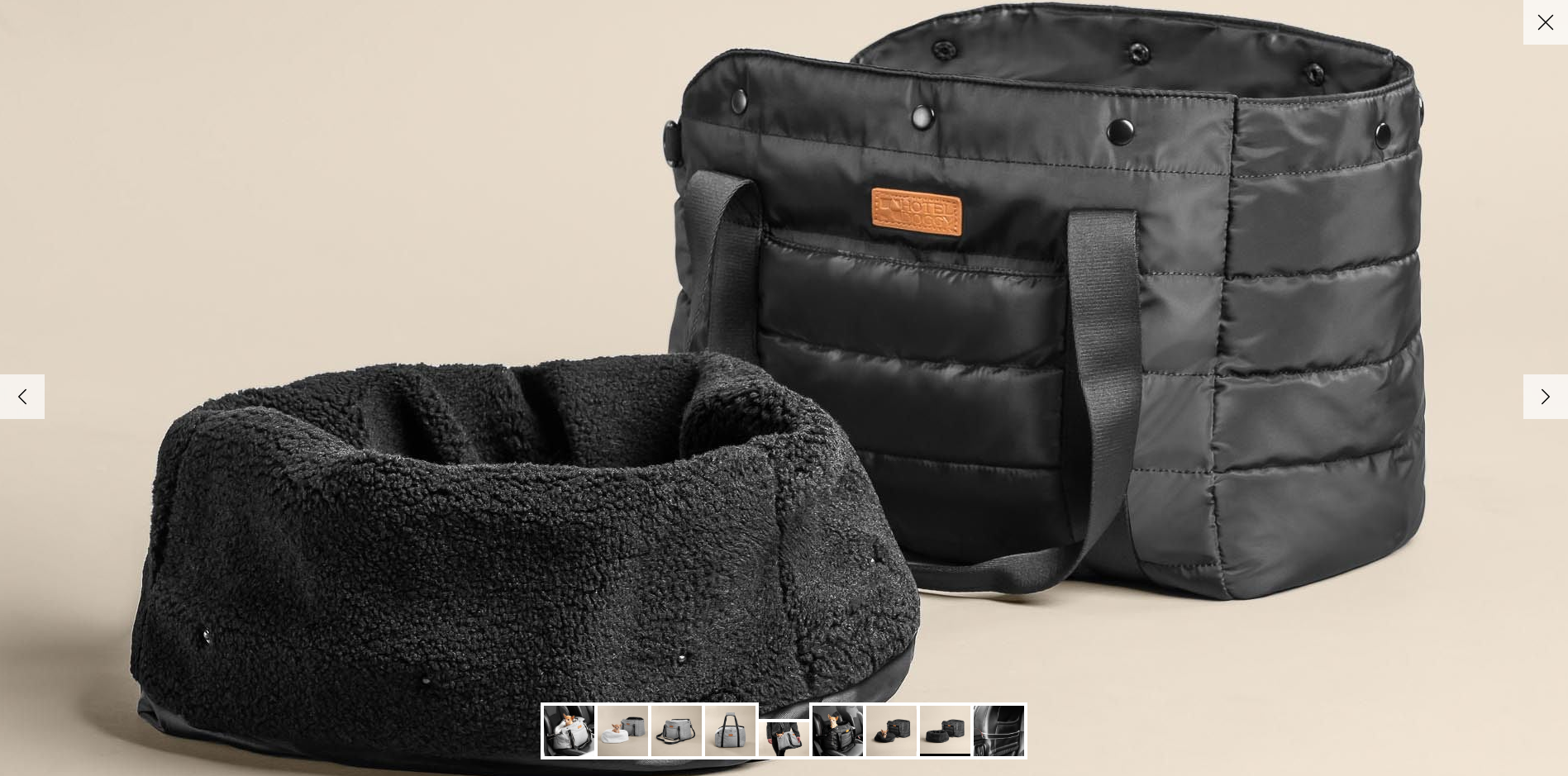
click at [1545, 399] on polyline at bounding box center [1546, 396] width 8 height 14
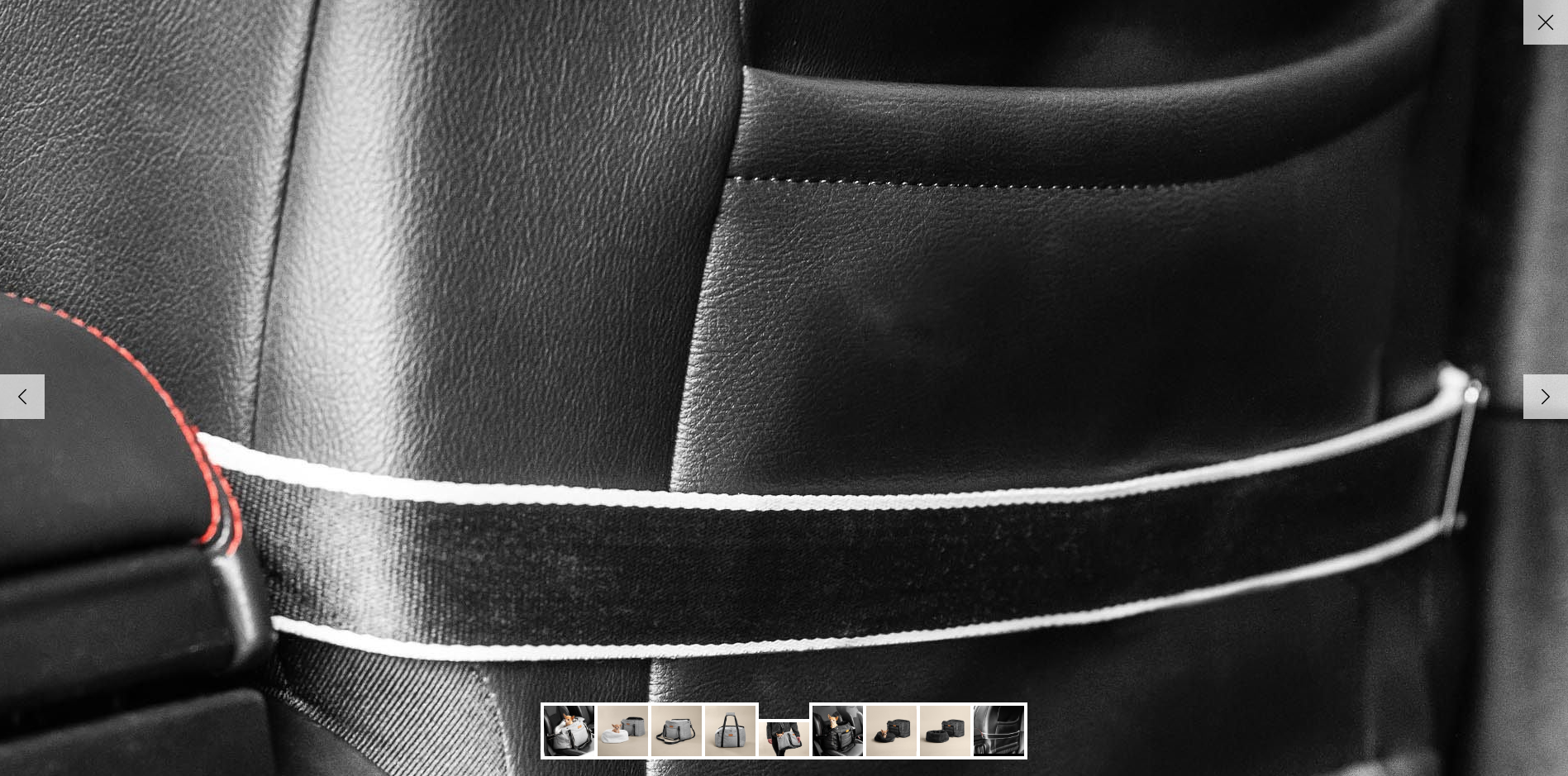
click at [1545, 399] on polyline at bounding box center [1546, 396] width 8 height 14
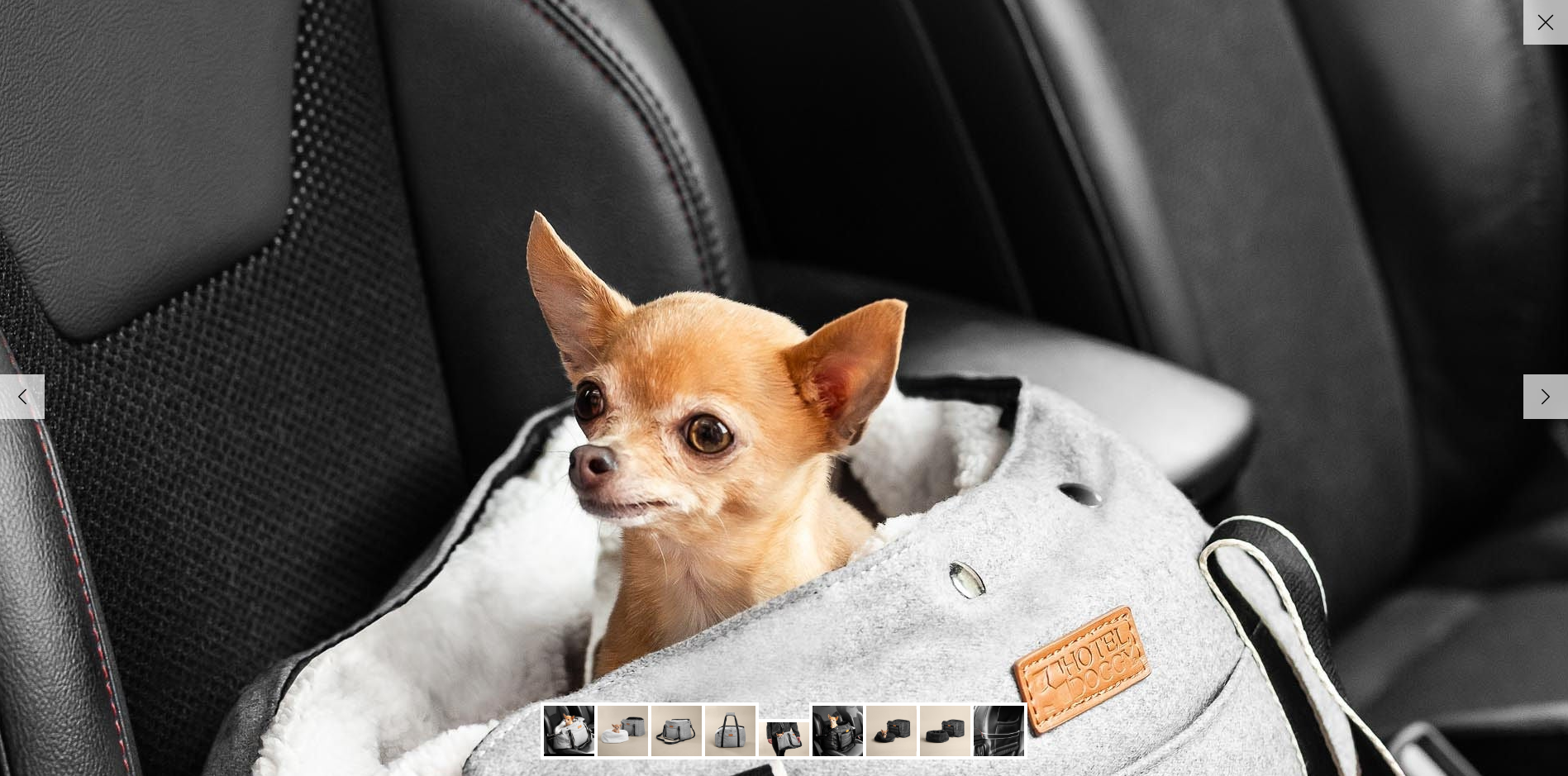
click at [1541, 29] on icon "Close" at bounding box center [1545, 22] width 28 height 28
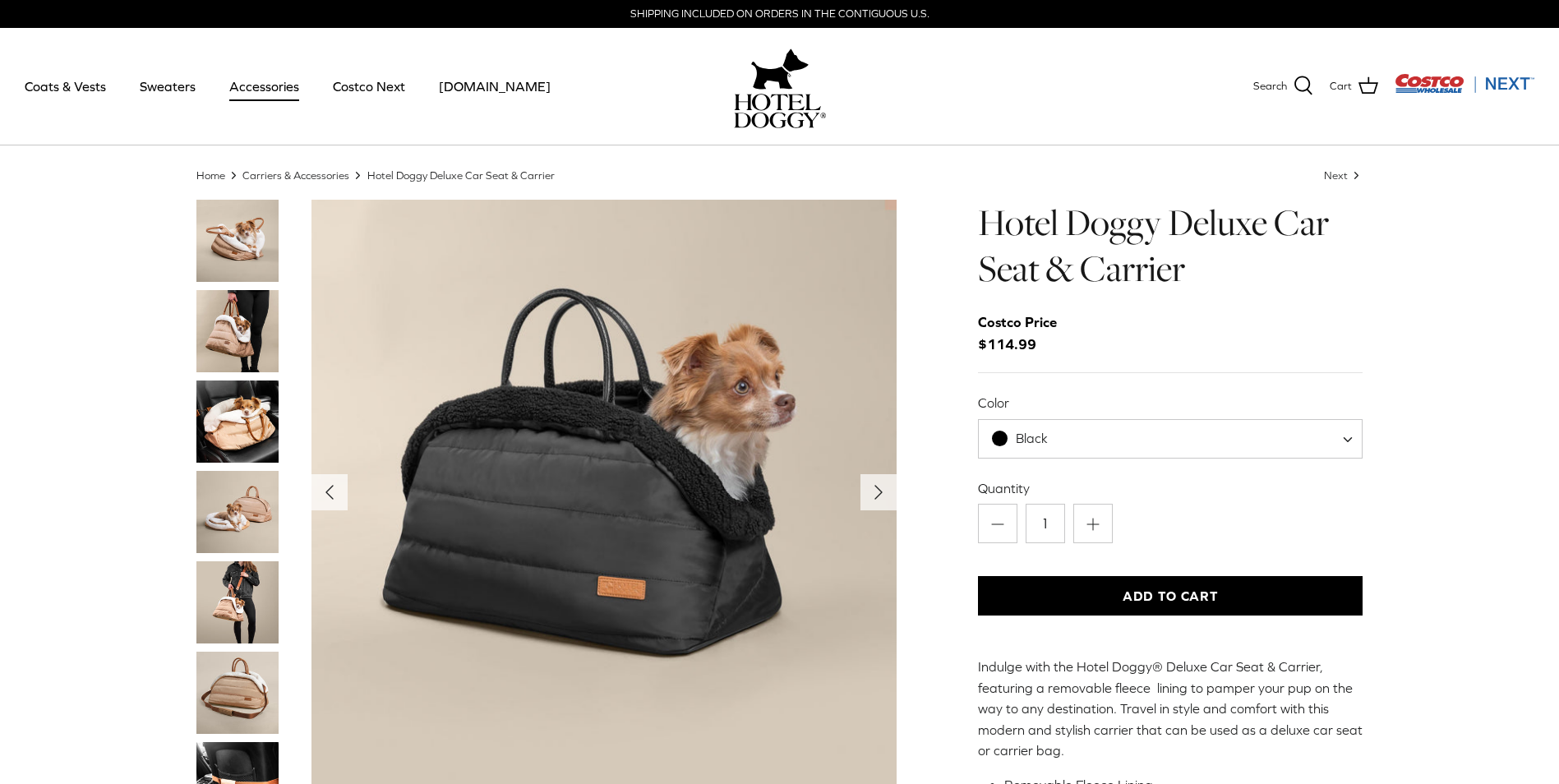
click at [243, 238] on img "Thumbnail Link" at bounding box center [238, 241] width 82 height 82
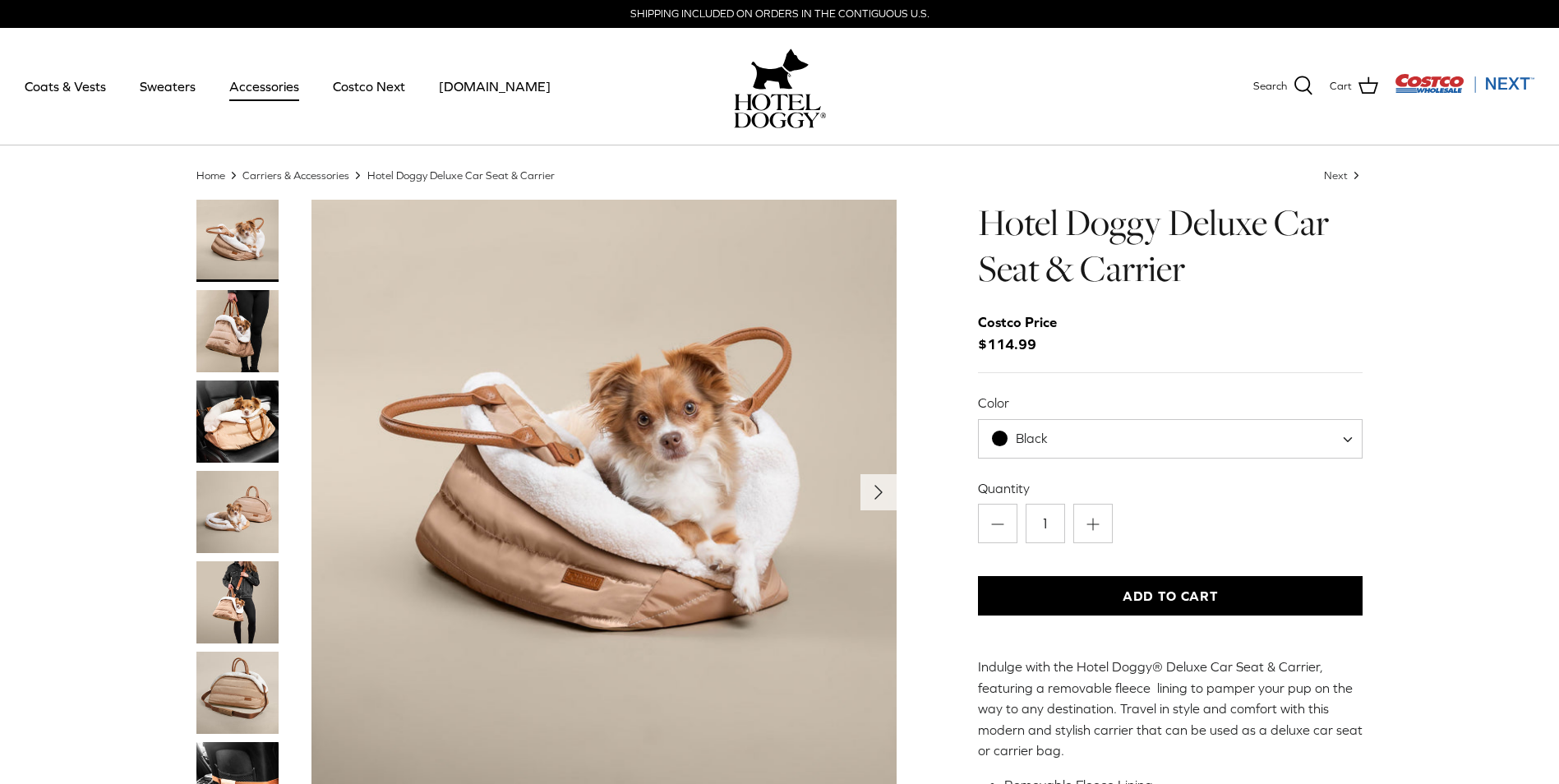
click at [238, 325] on img "Thumbnail Link" at bounding box center [238, 331] width 82 height 82
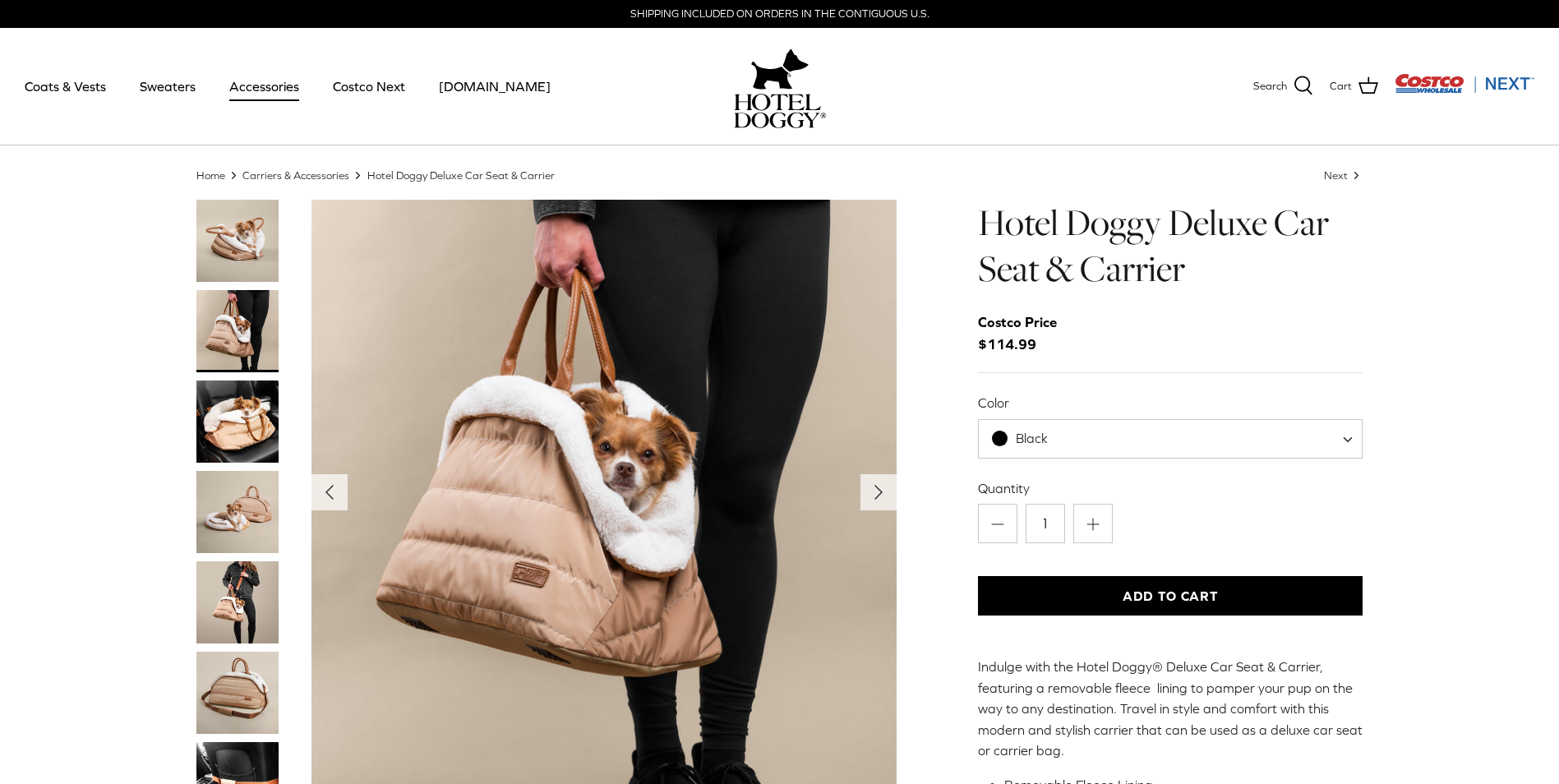
click at [232, 421] on img "Thumbnail Link" at bounding box center [238, 422] width 82 height 82
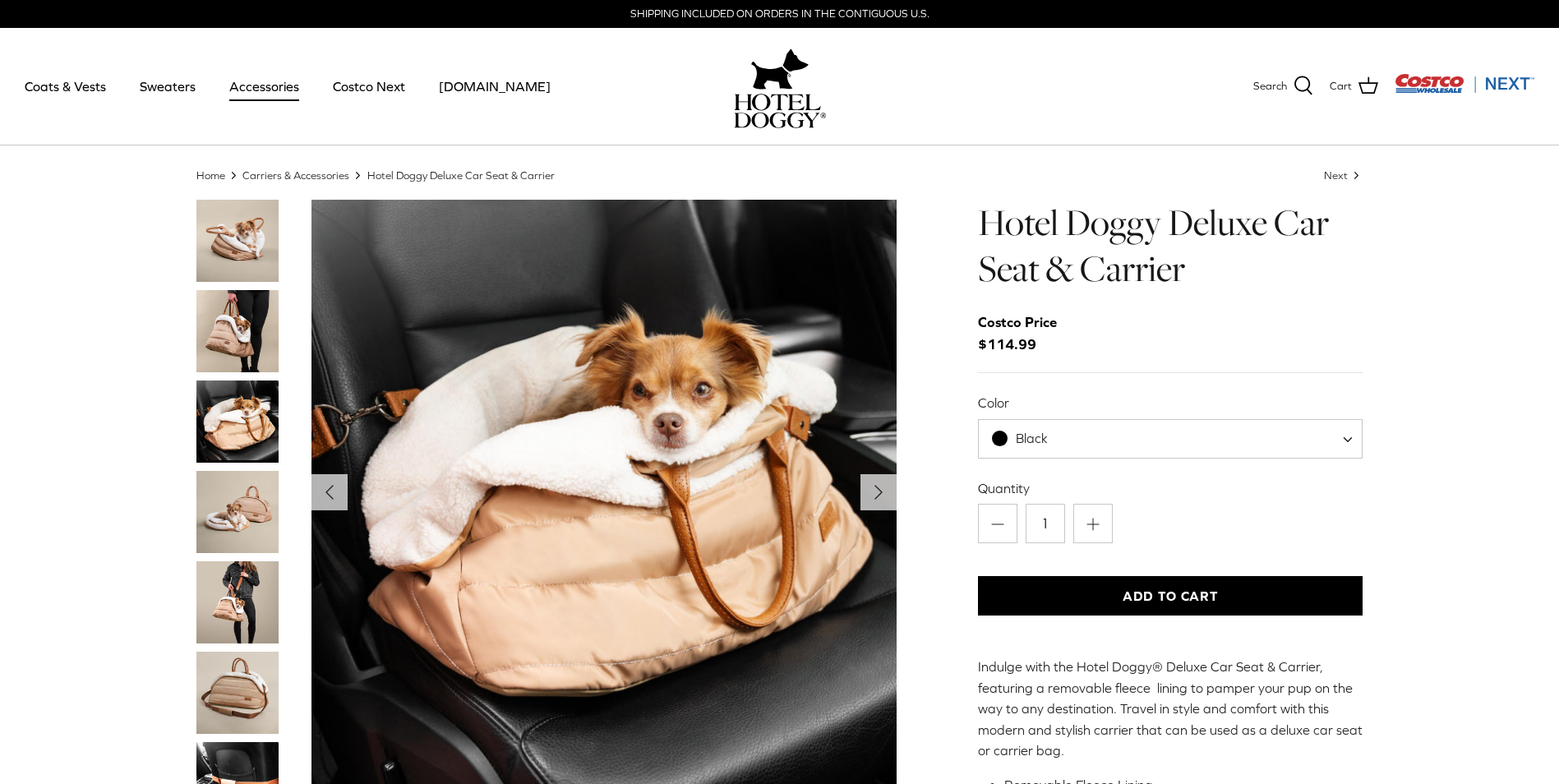
click at [232, 421] on img "Thumbnail Link" at bounding box center [238, 422] width 82 height 82
click at [232, 494] on img "Thumbnail Link" at bounding box center [238, 512] width 82 height 82
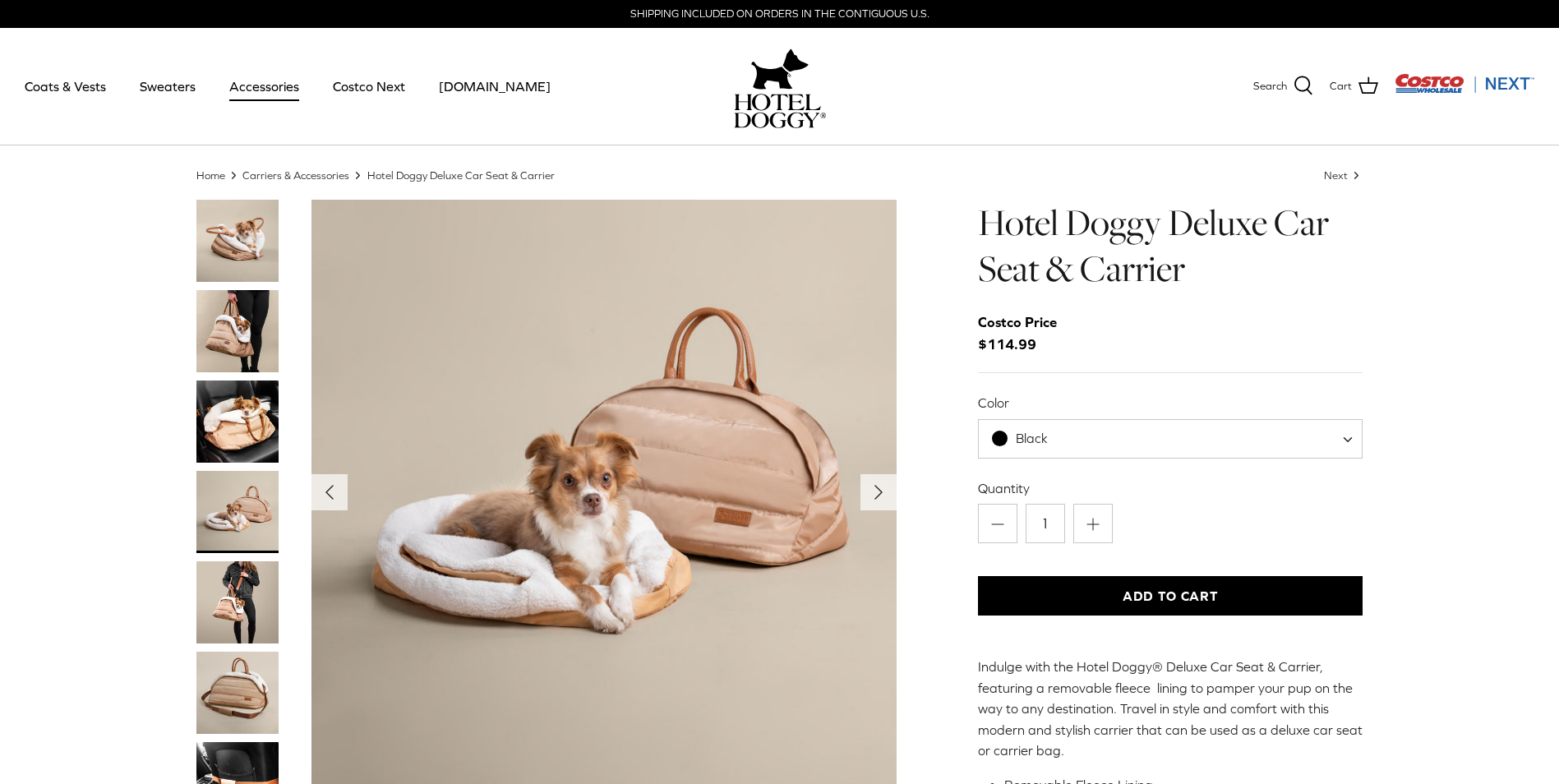
click at [231, 597] on img "Thumbnail Link" at bounding box center [238, 602] width 82 height 82
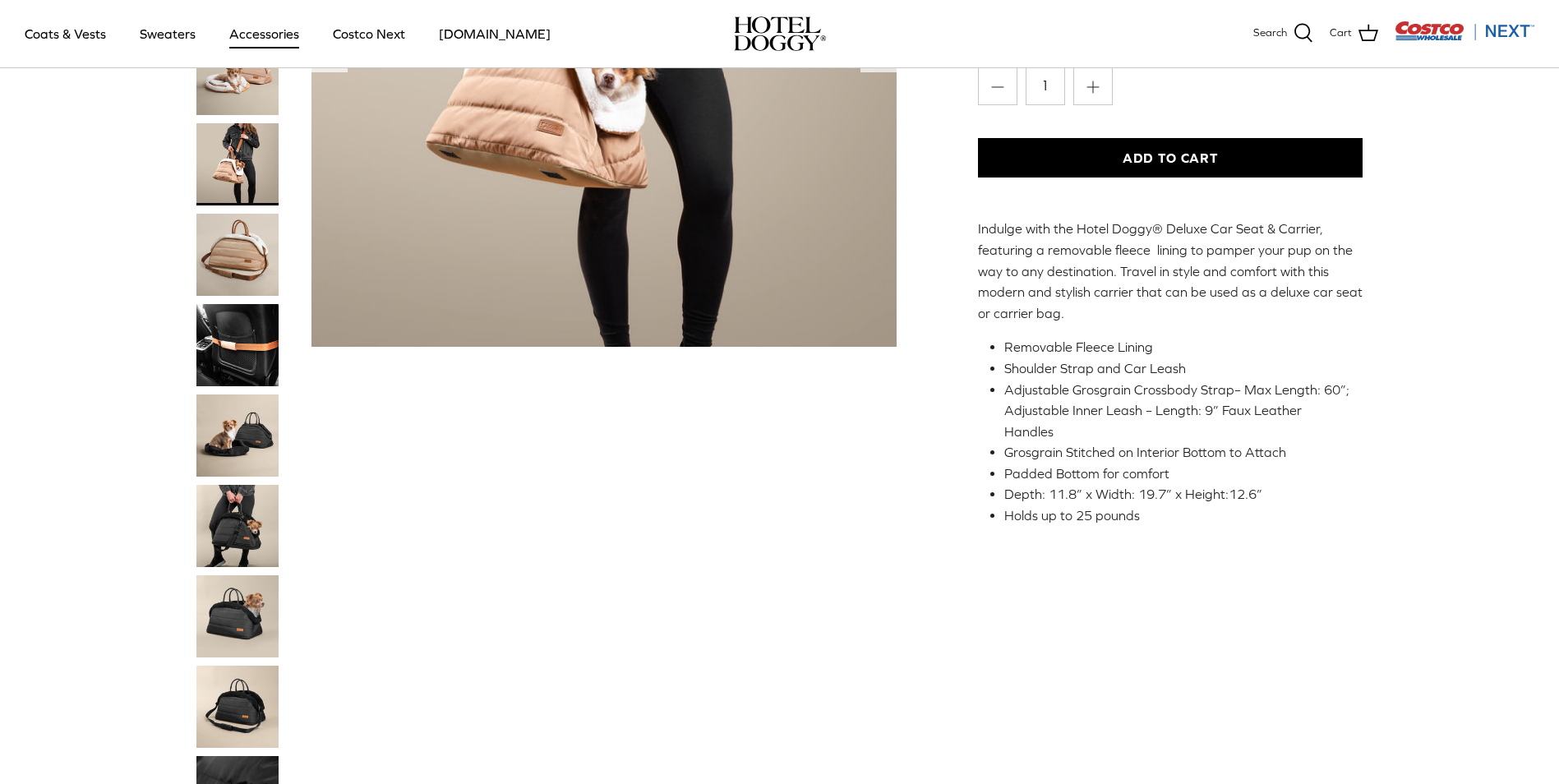
scroll to position [329, 0]
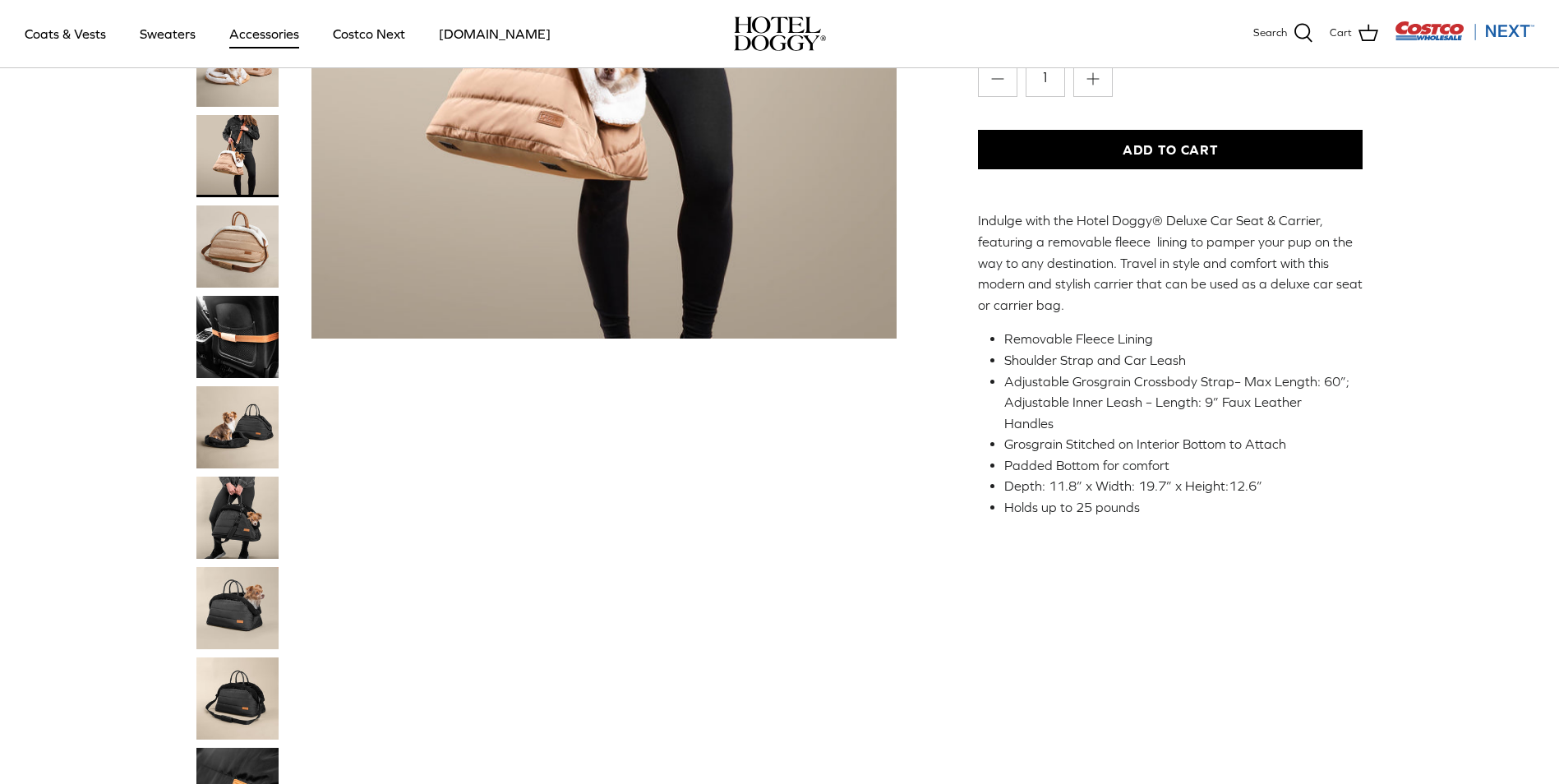
click at [241, 242] on img "Thumbnail Link" at bounding box center [238, 247] width 82 height 82
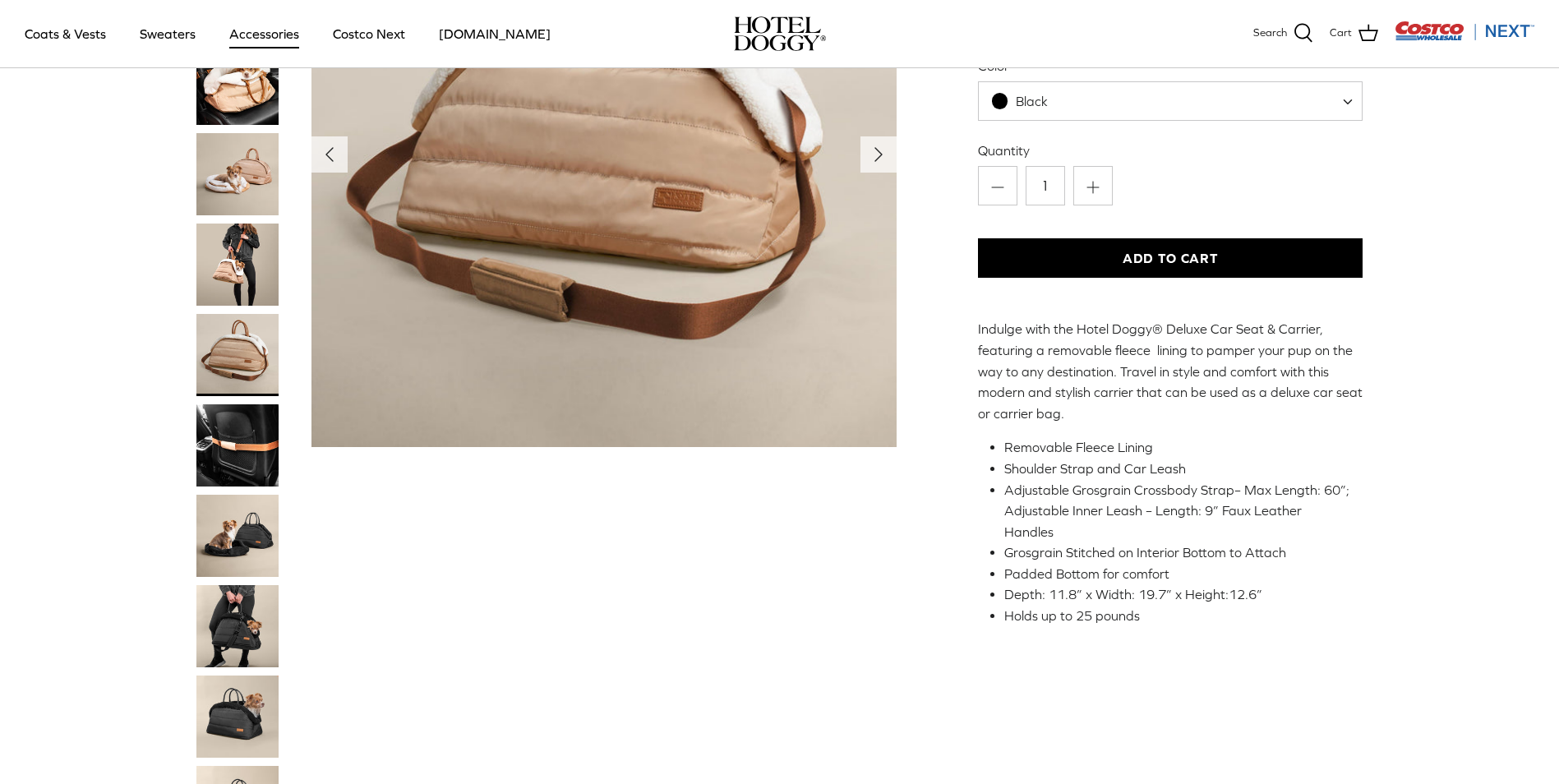
scroll to position [82, 0]
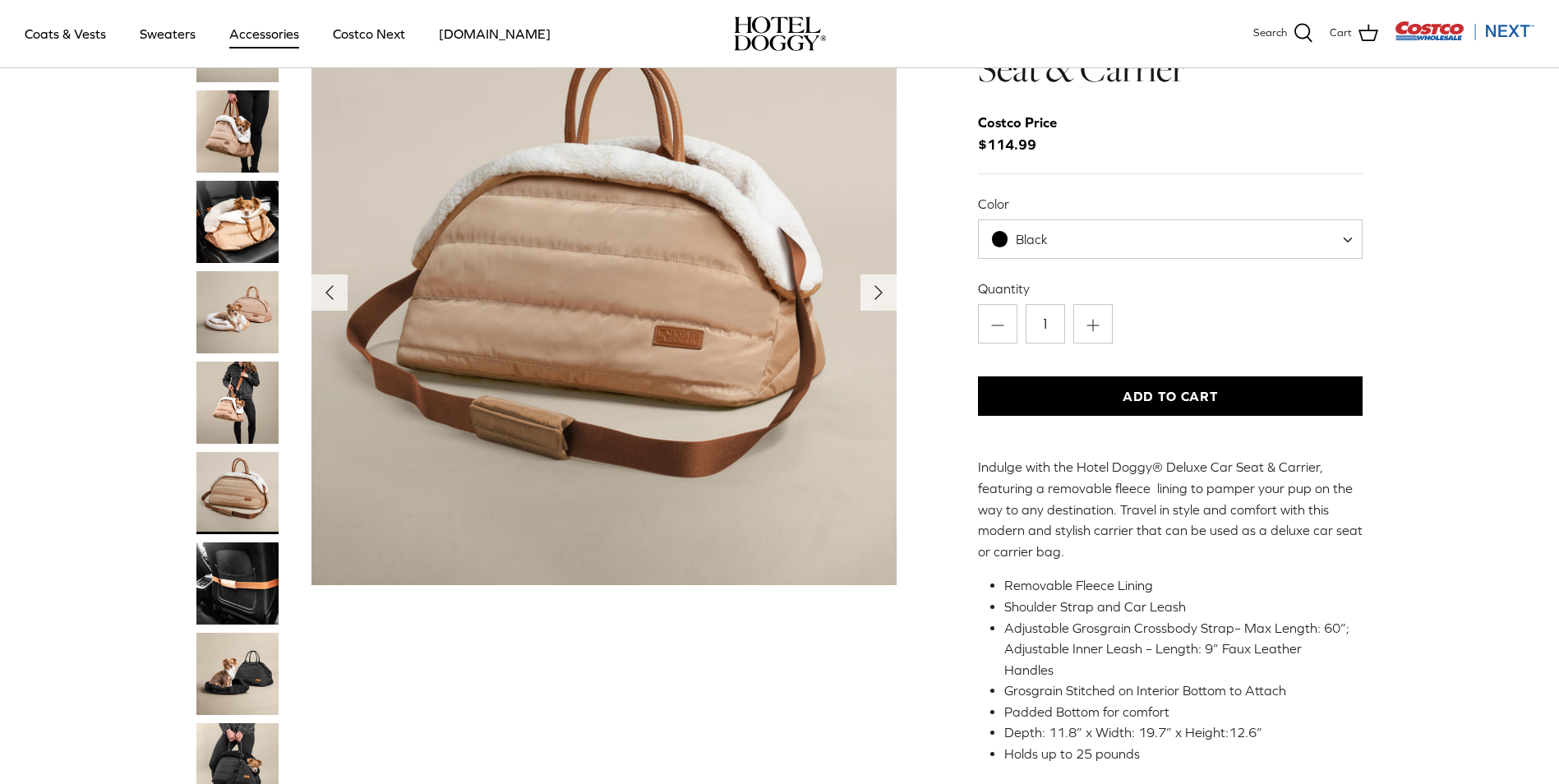
click at [233, 574] on img "Thumbnail Link" at bounding box center [238, 583] width 82 height 82
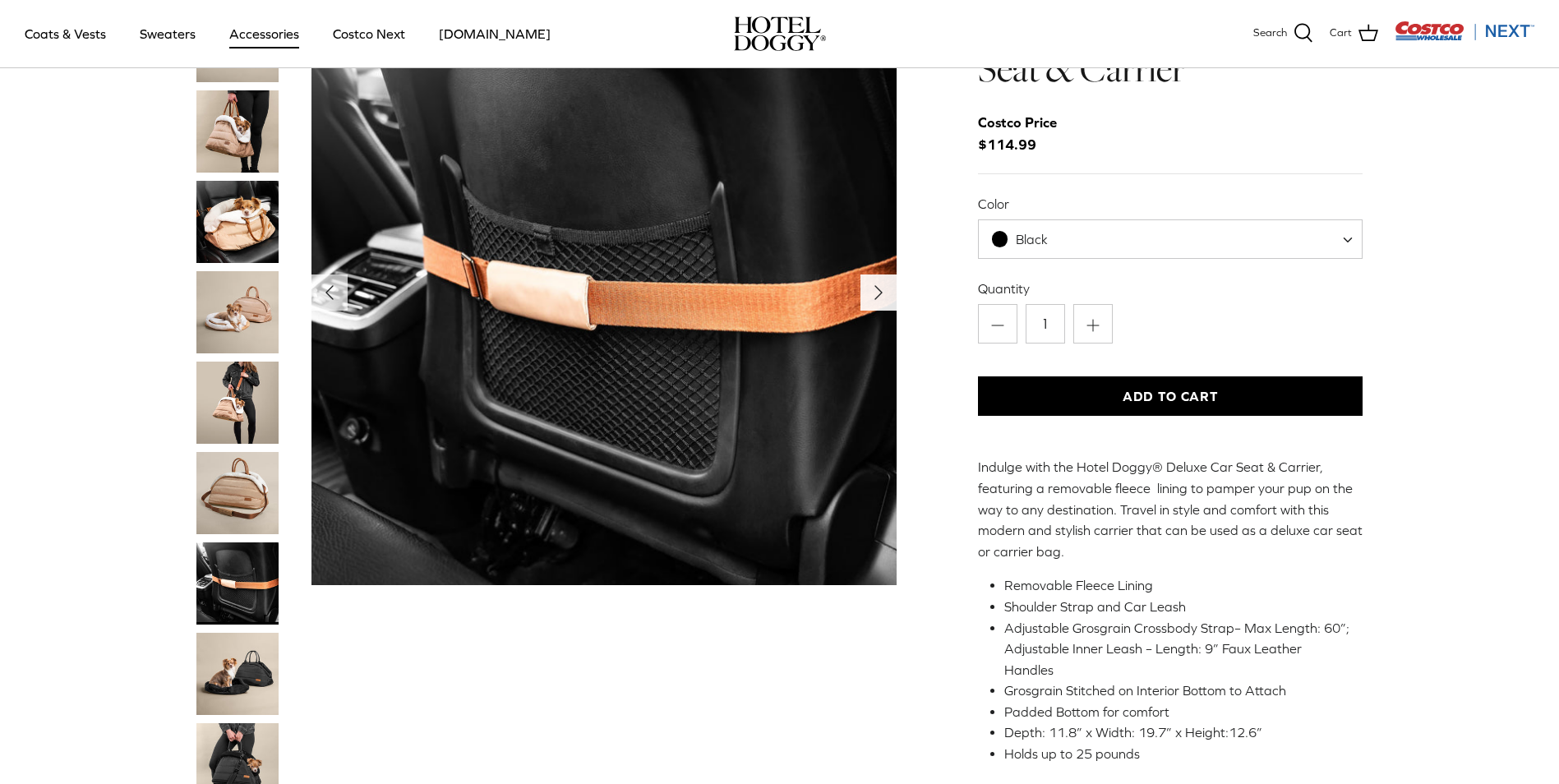
click at [879, 293] on polyline "Next" at bounding box center [879, 293] width 7 height 13
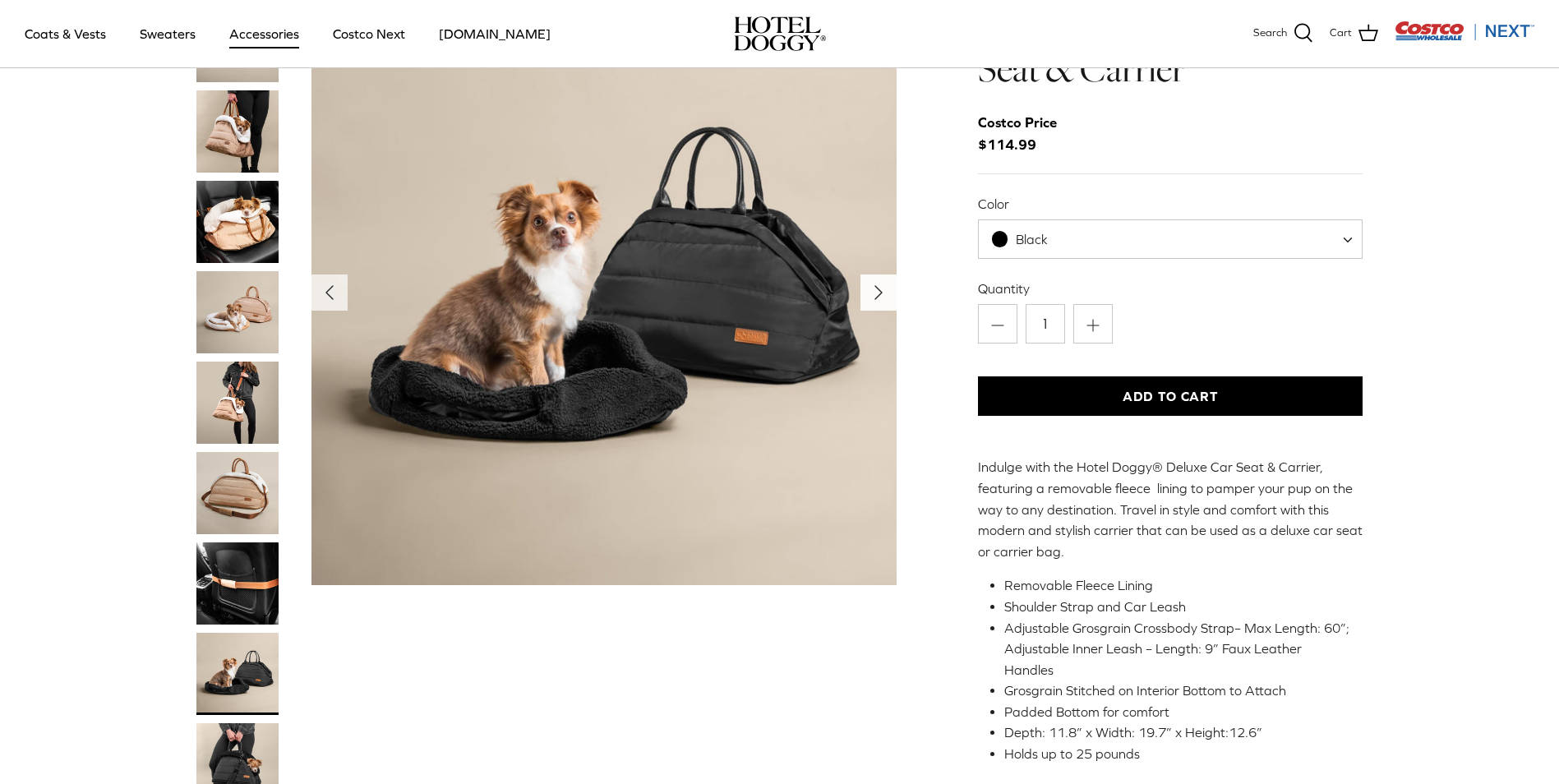
click at [879, 293] on polyline "Next" at bounding box center [879, 293] width 7 height 13
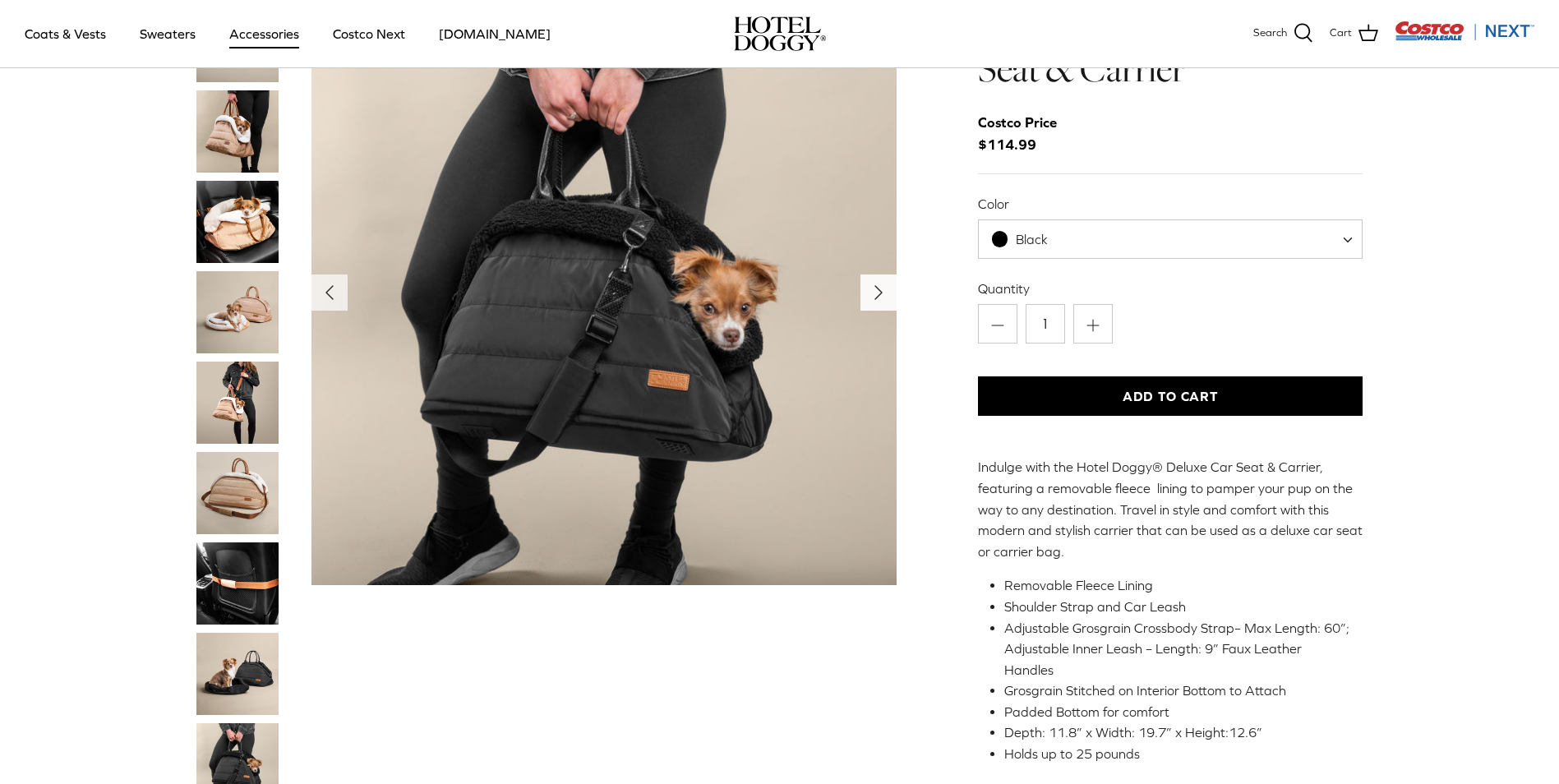
click at [879, 293] on polyline "Next" at bounding box center [879, 293] width 7 height 13
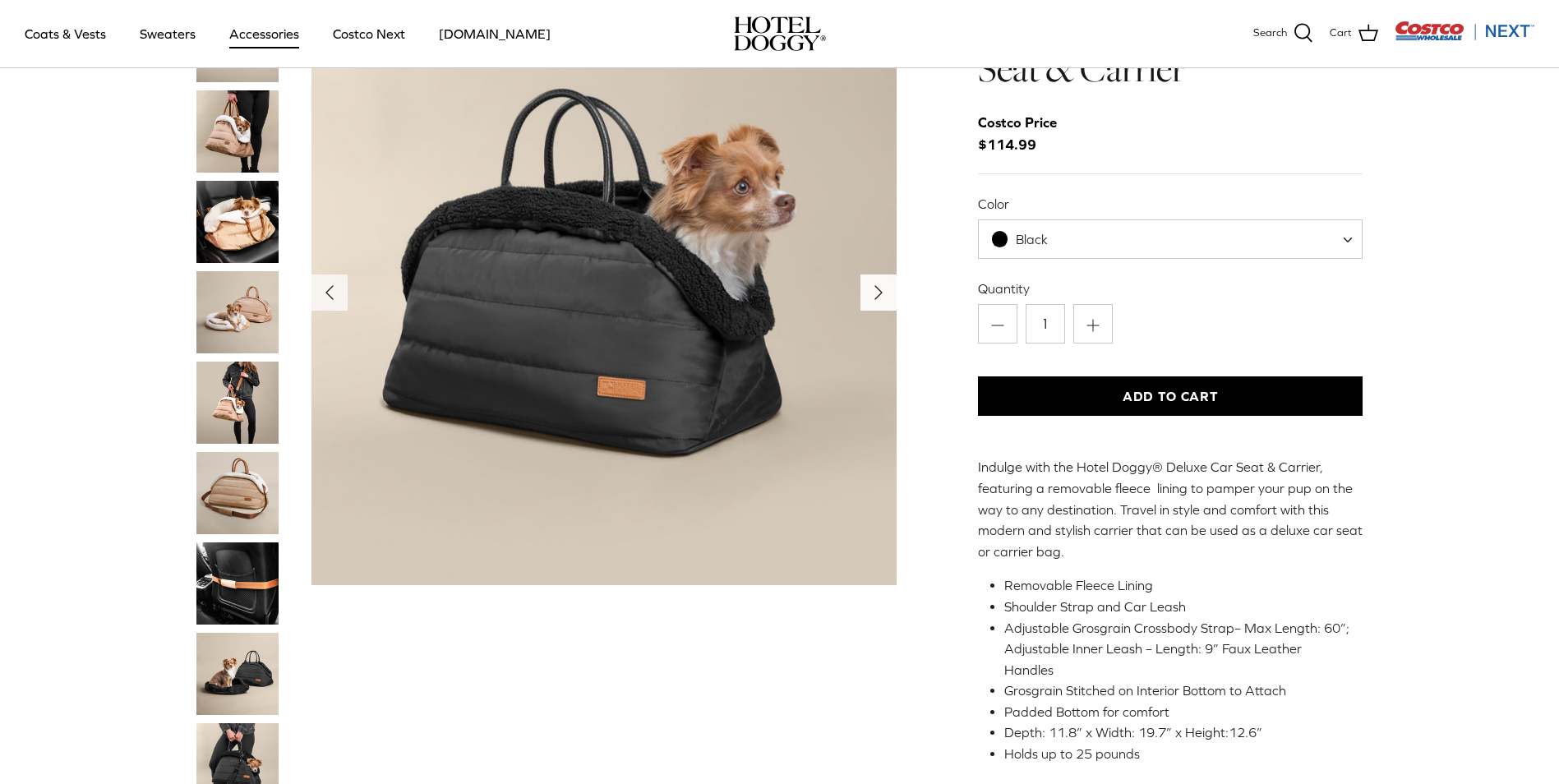
click at [879, 293] on polyline "Next" at bounding box center [879, 293] width 7 height 13
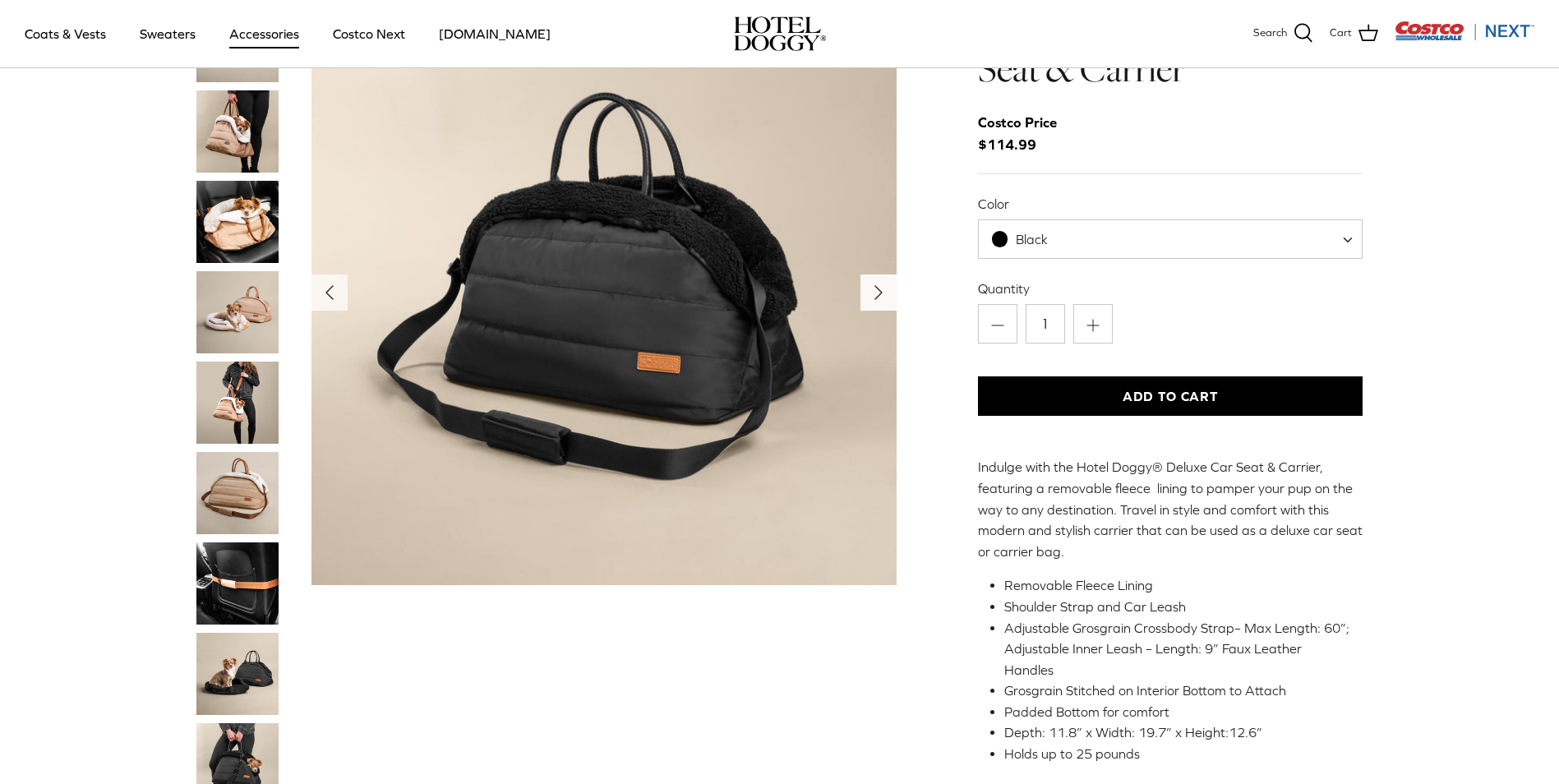
click at [879, 293] on polyline "Next" at bounding box center [879, 293] width 7 height 13
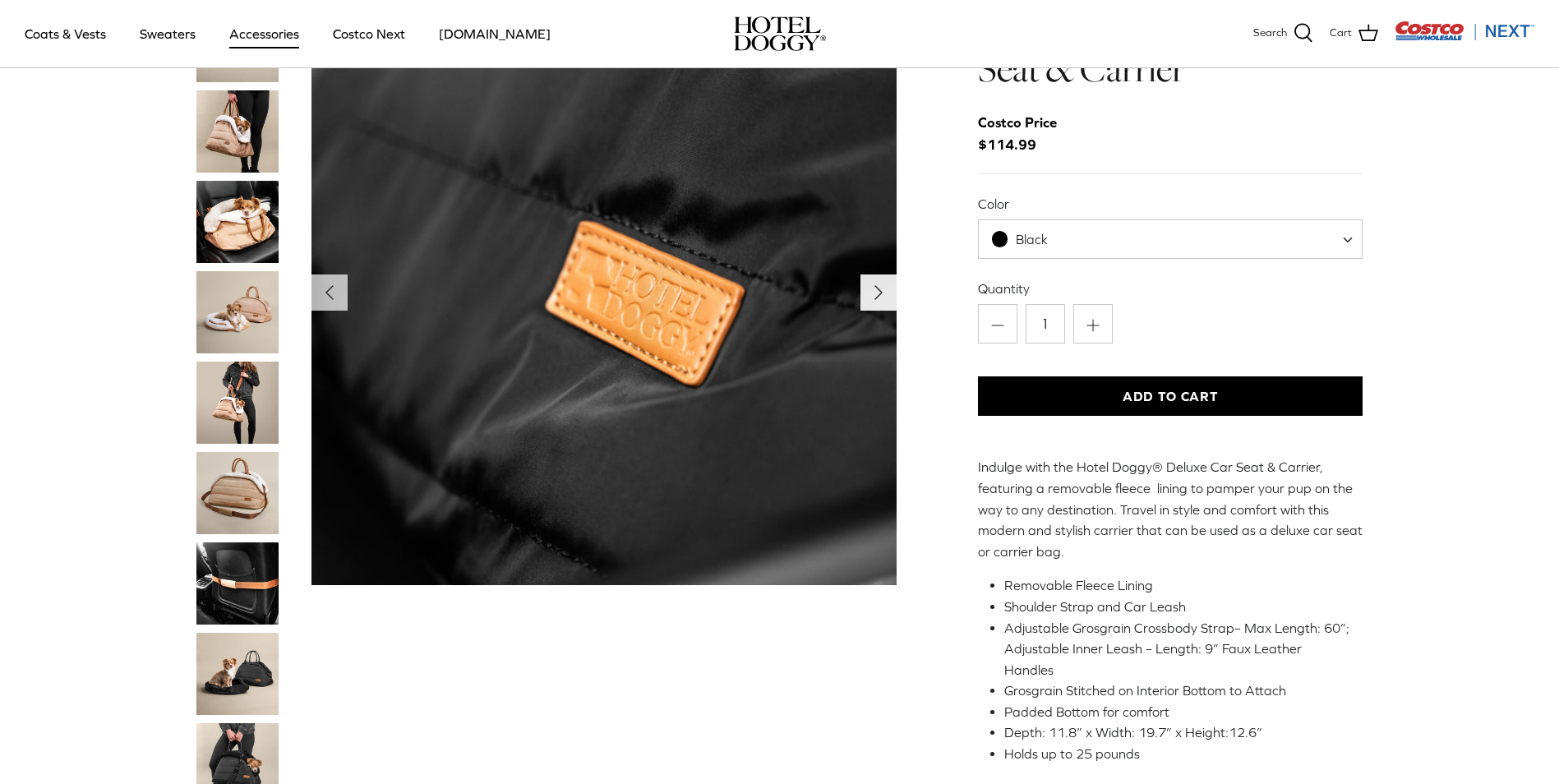
click at [879, 293] on polyline "Next" at bounding box center [879, 293] width 7 height 13
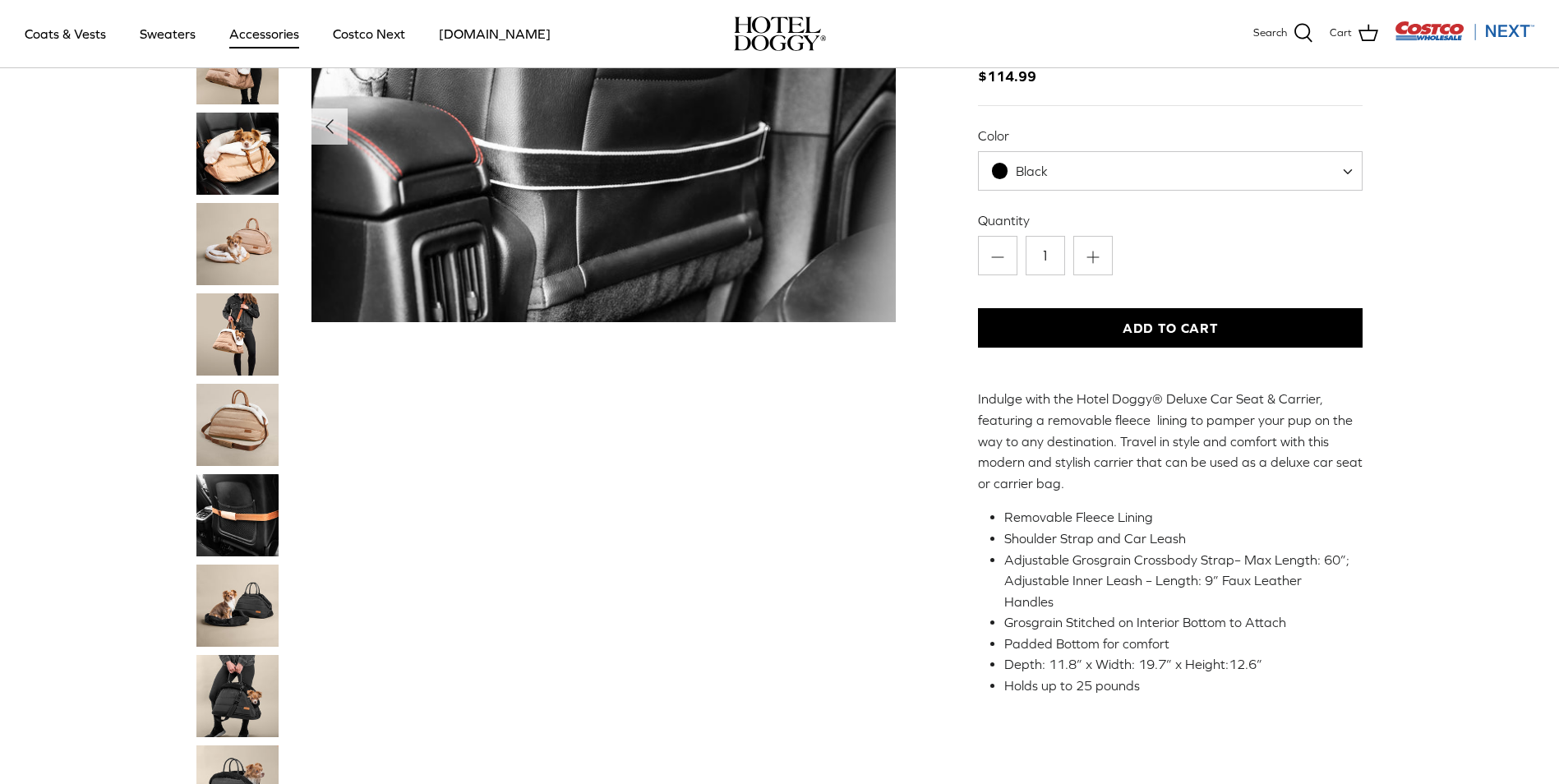
scroll to position [329, 0]
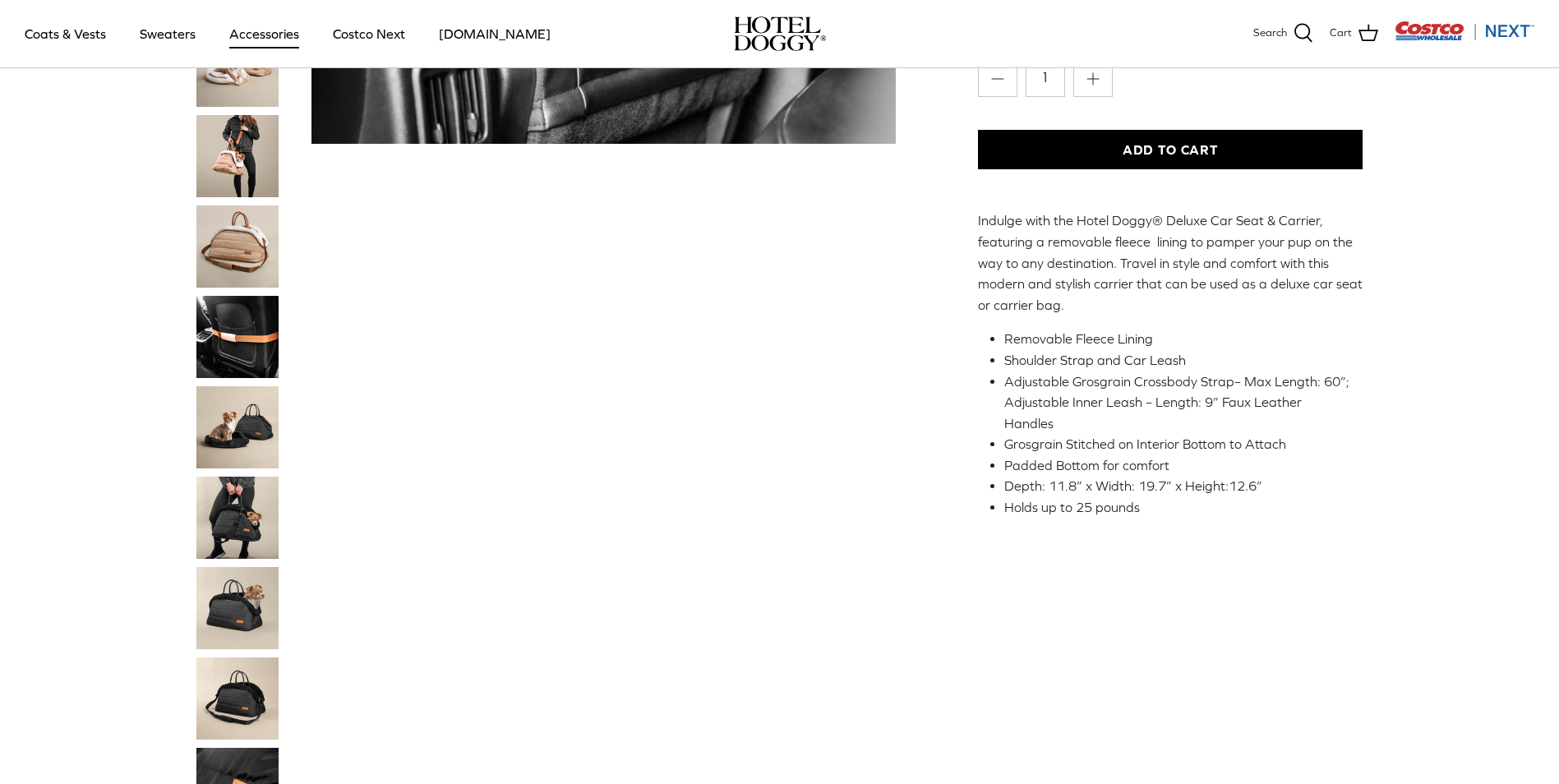
click at [234, 518] on img "Thumbnail Link" at bounding box center [238, 518] width 82 height 82
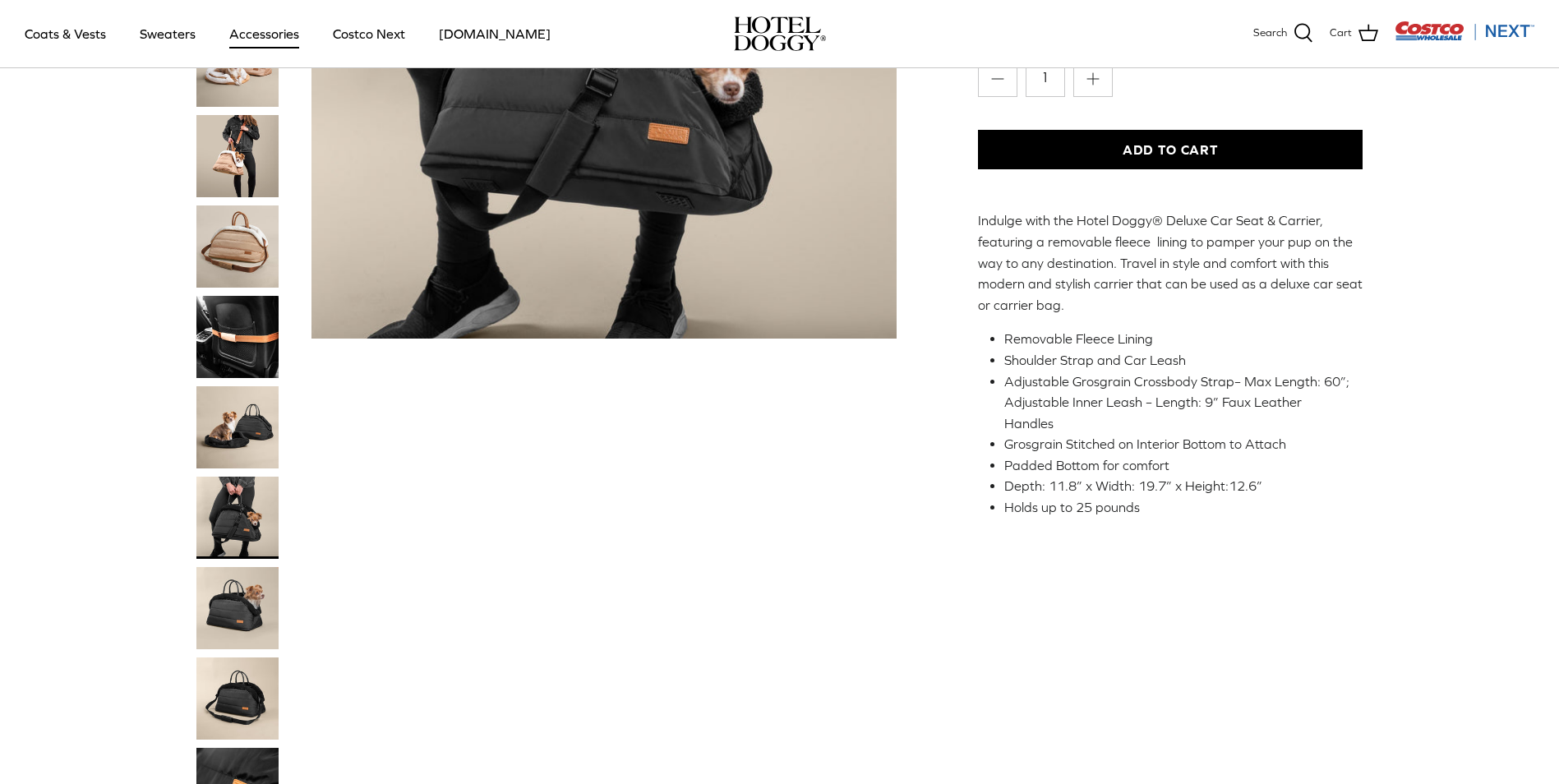
click at [242, 598] on img "Thumbnail Link" at bounding box center [238, 608] width 82 height 82
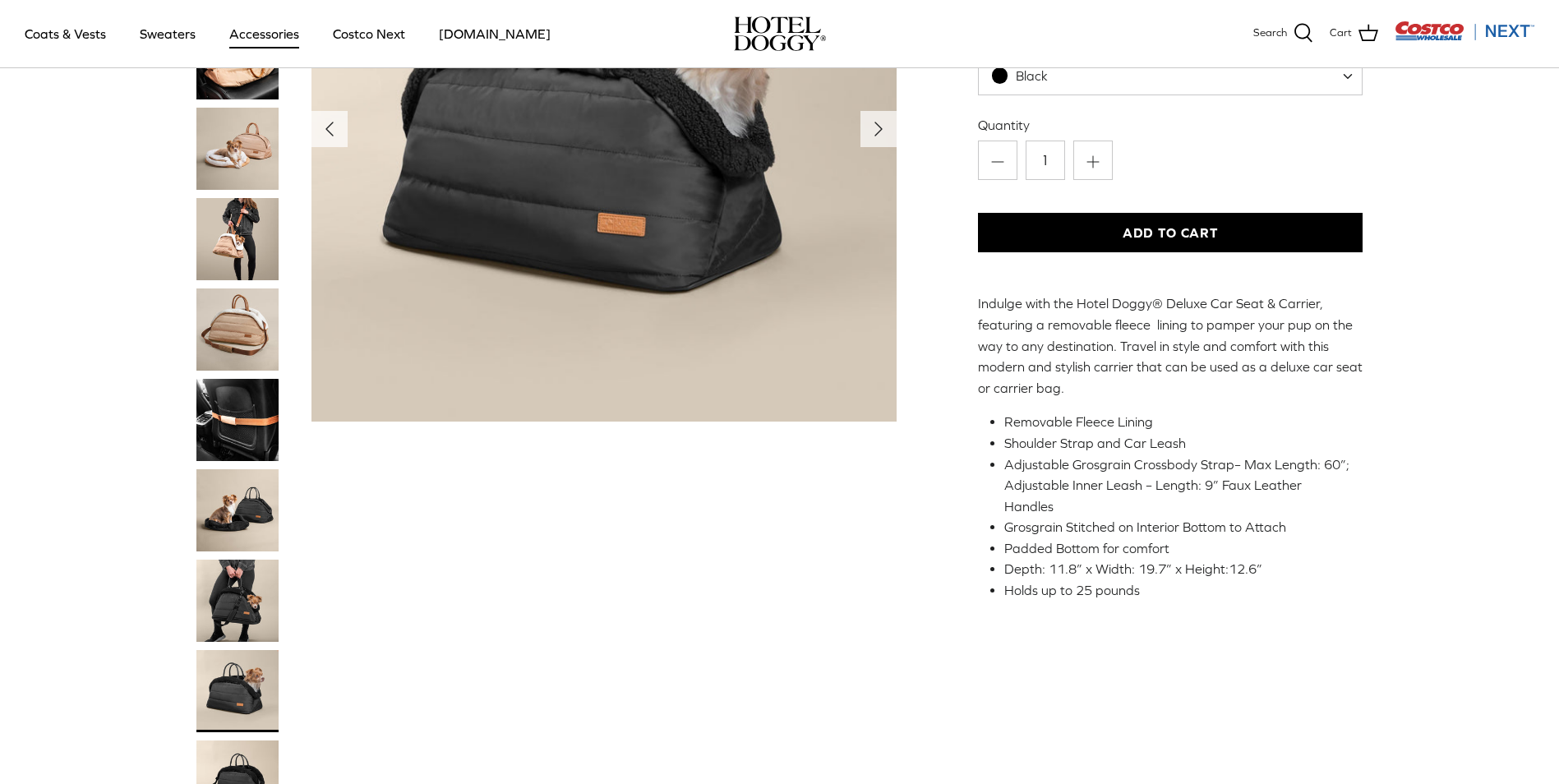
scroll to position [0, 0]
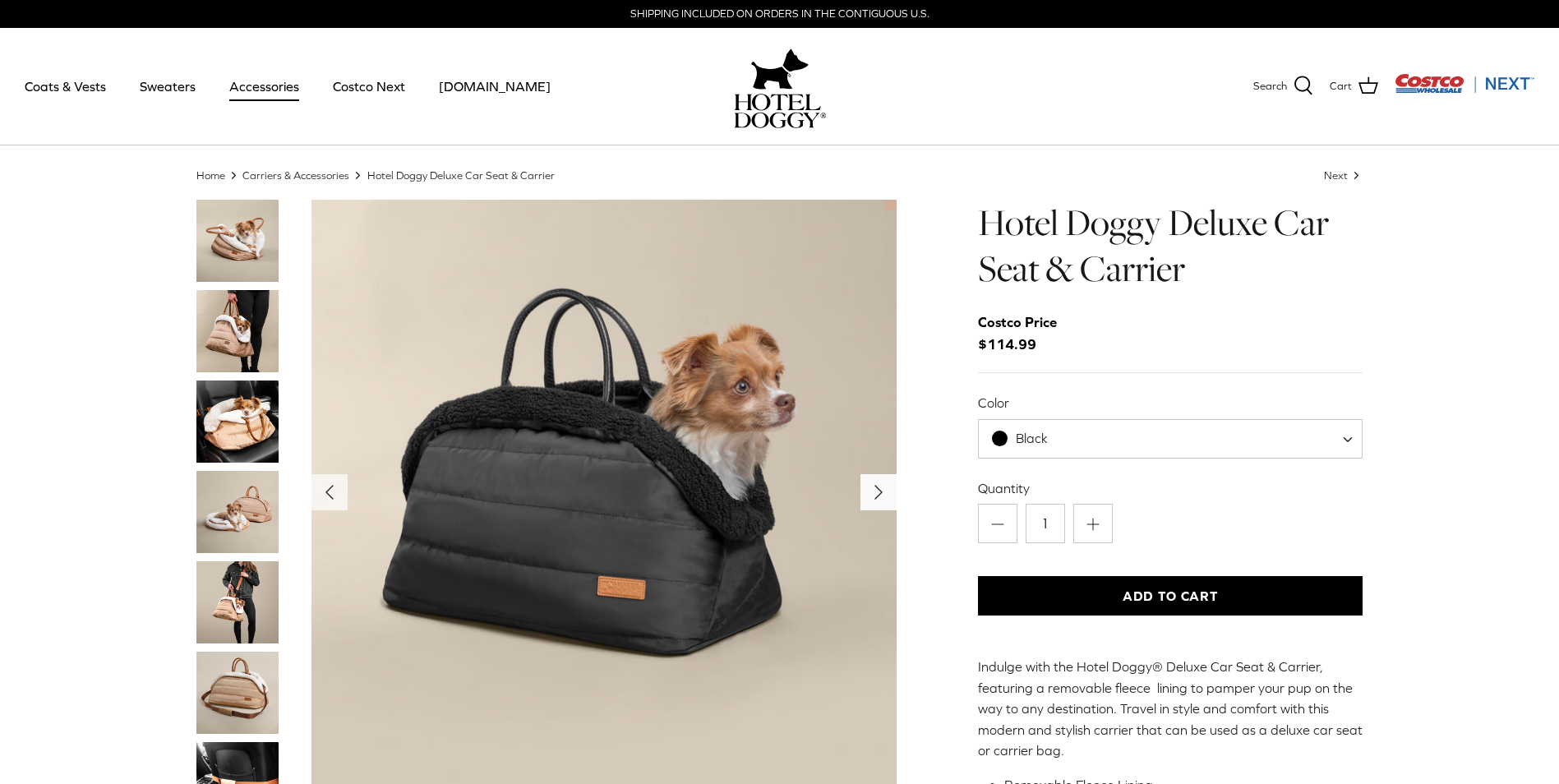
click at [885, 488] on icon "Right" at bounding box center [878, 492] width 26 height 26
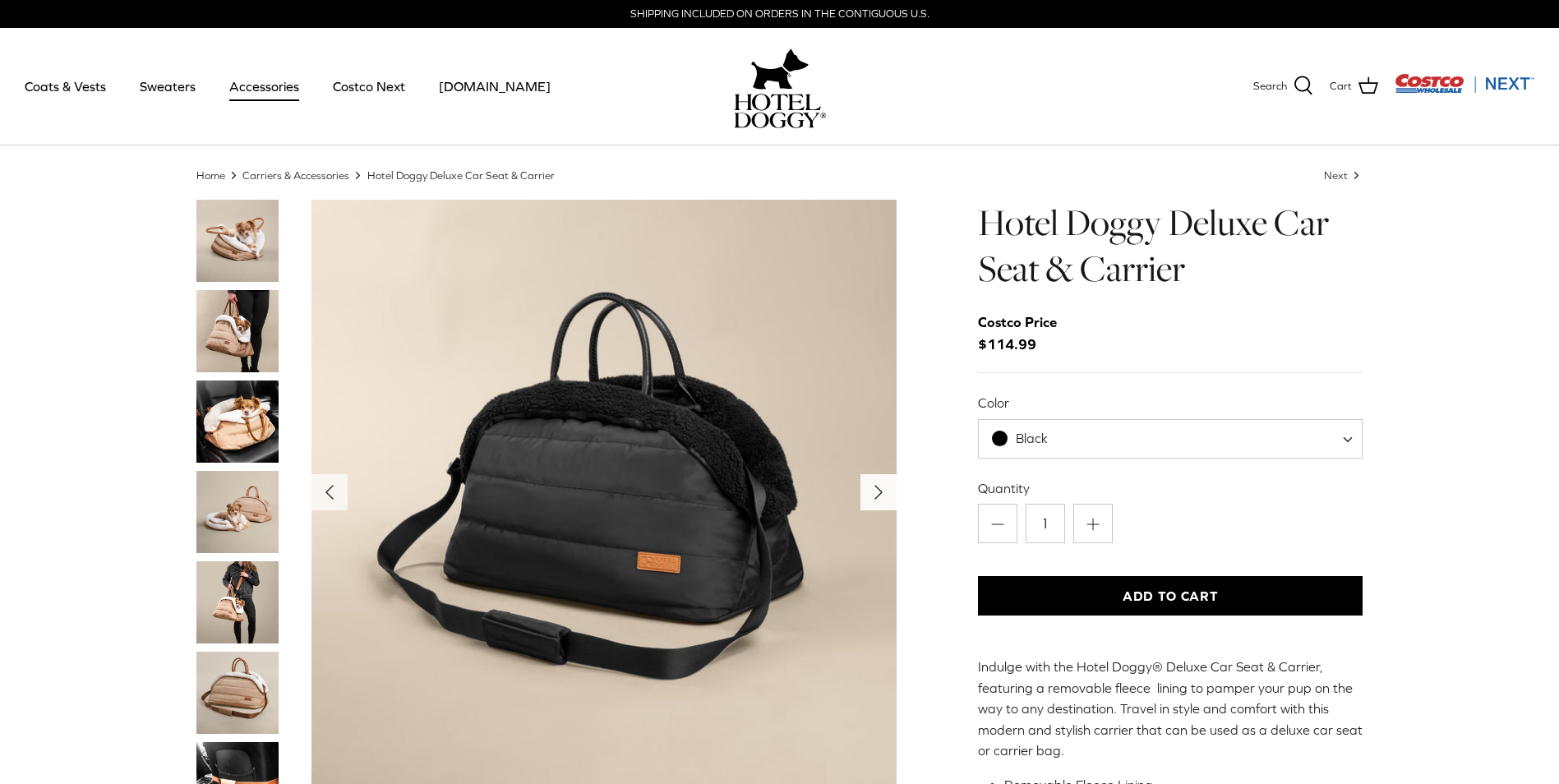
click at [871, 485] on icon "Right" at bounding box center [878, 492] width 26 height 26
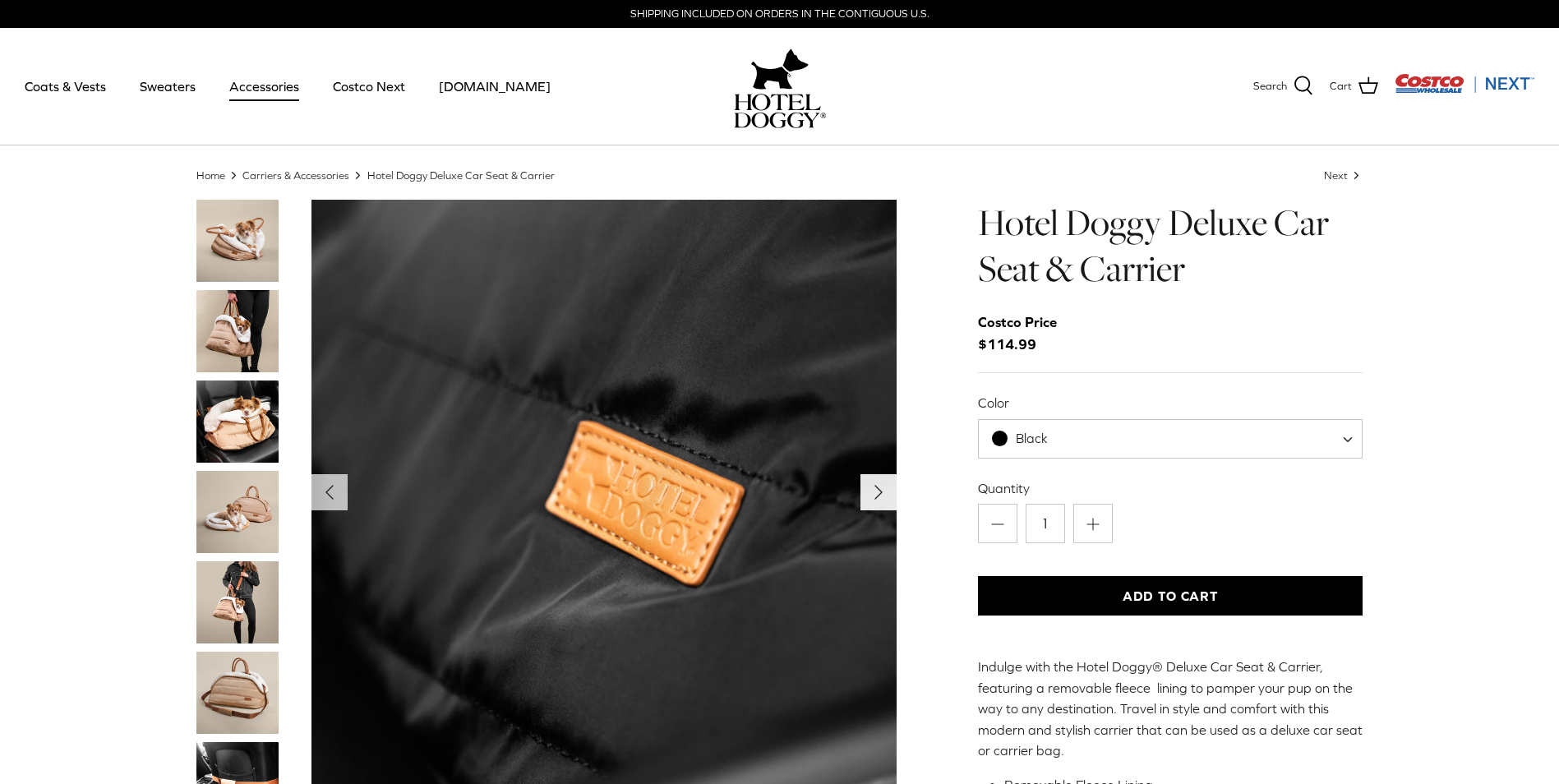
click at [871, 485] on icon "Right" at bounding box center [878, 492] width 26 height 26
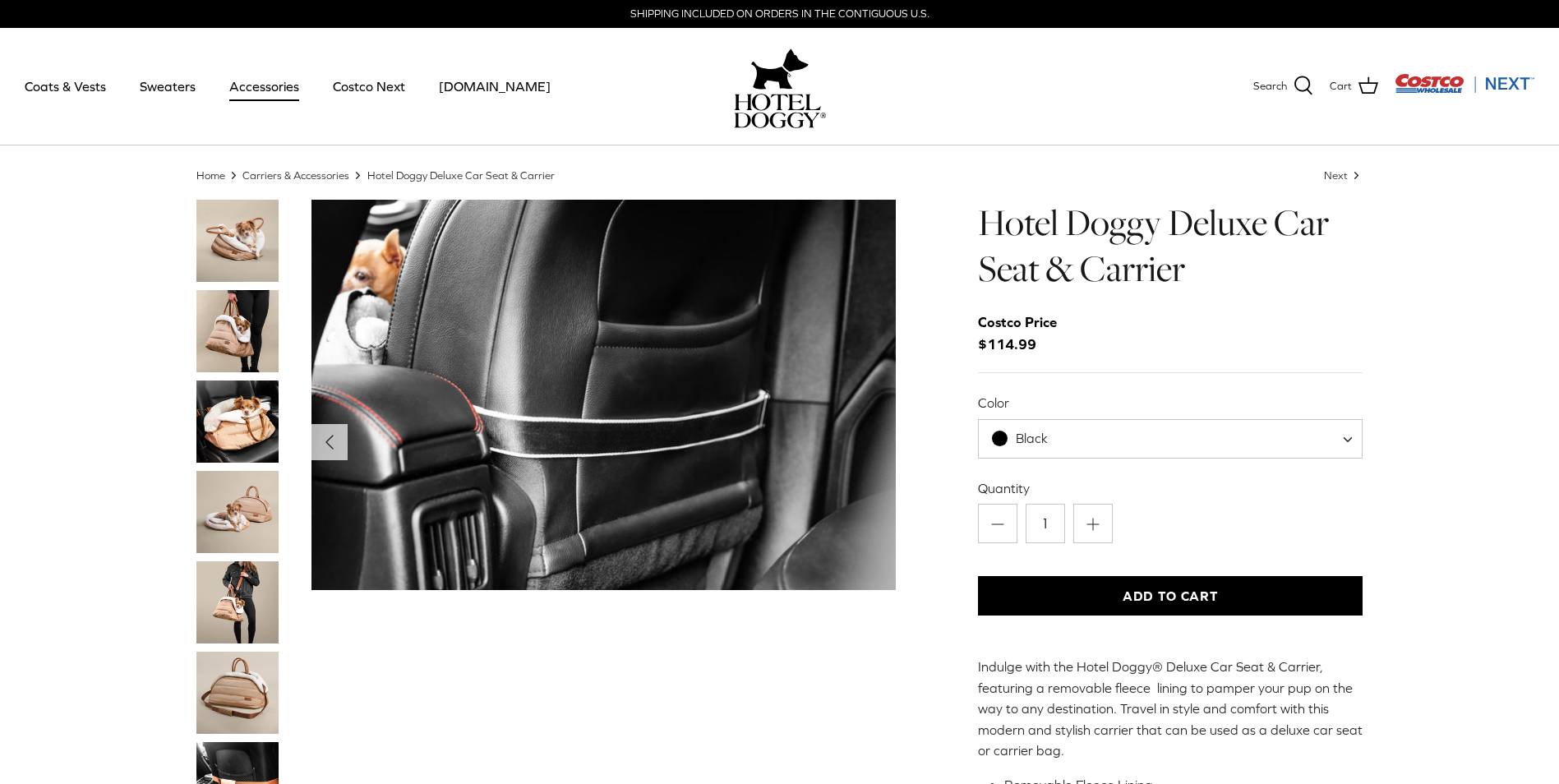
click at [871, 485] on img "Show Gallery" at bounding box center [603, 395] width 585 height 391
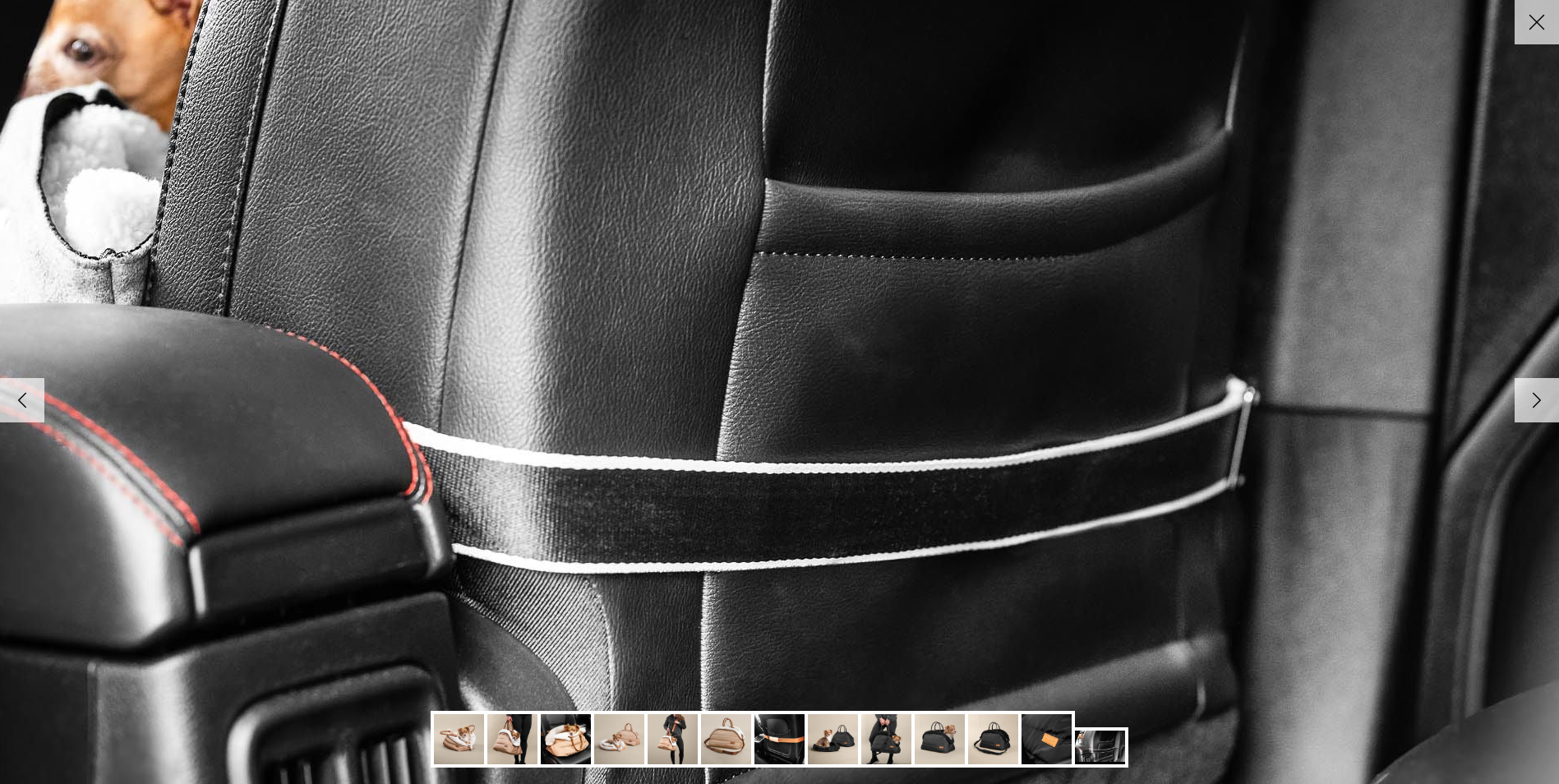
click at [871, 485] on img at bounding box center [780, 392] width 1684 height 1124
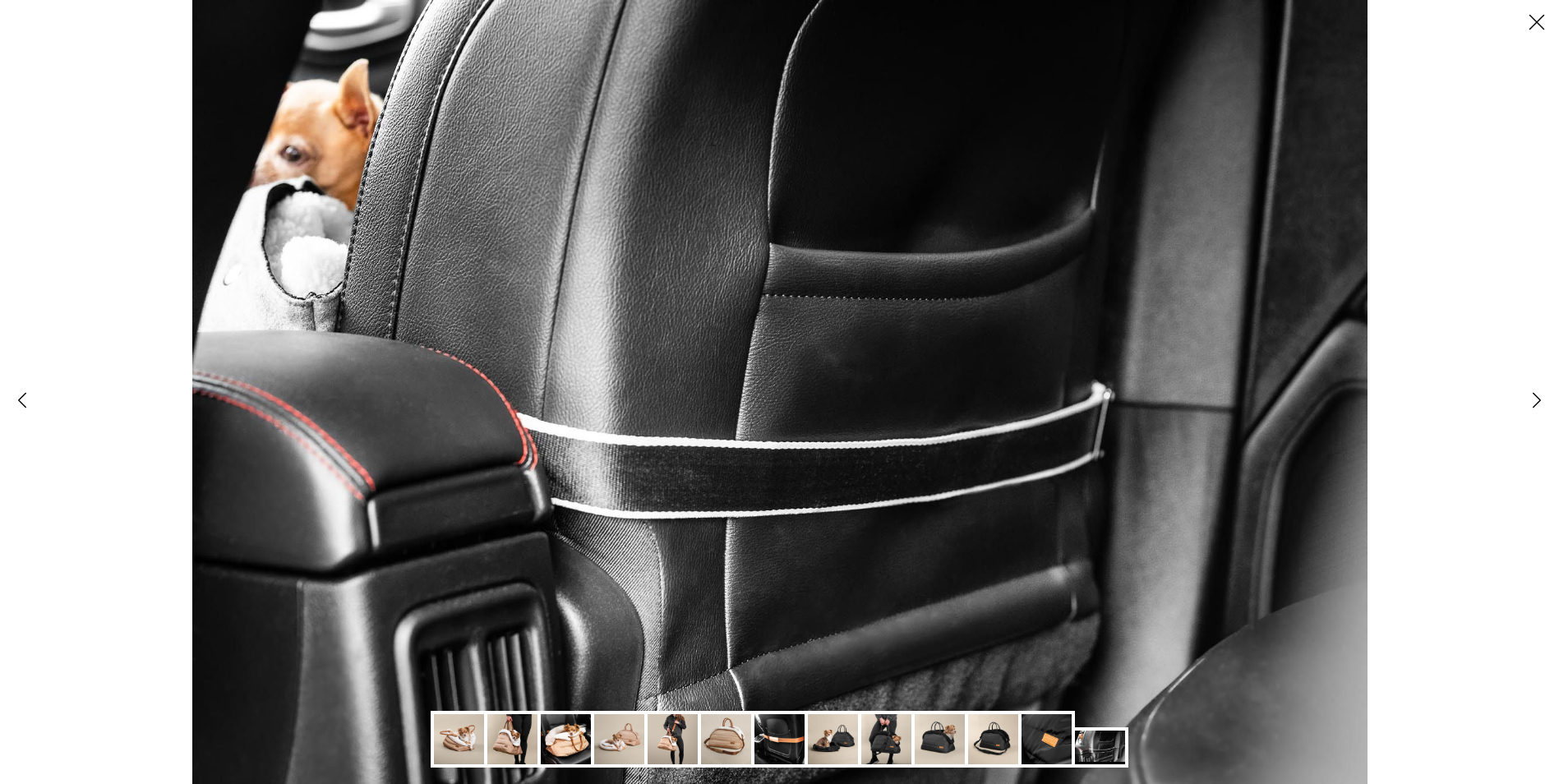
click at [1535, 400] on polyline at bounding box center [1537, 401] width 8 height 14
